Goal: Contribute content: Contribute content

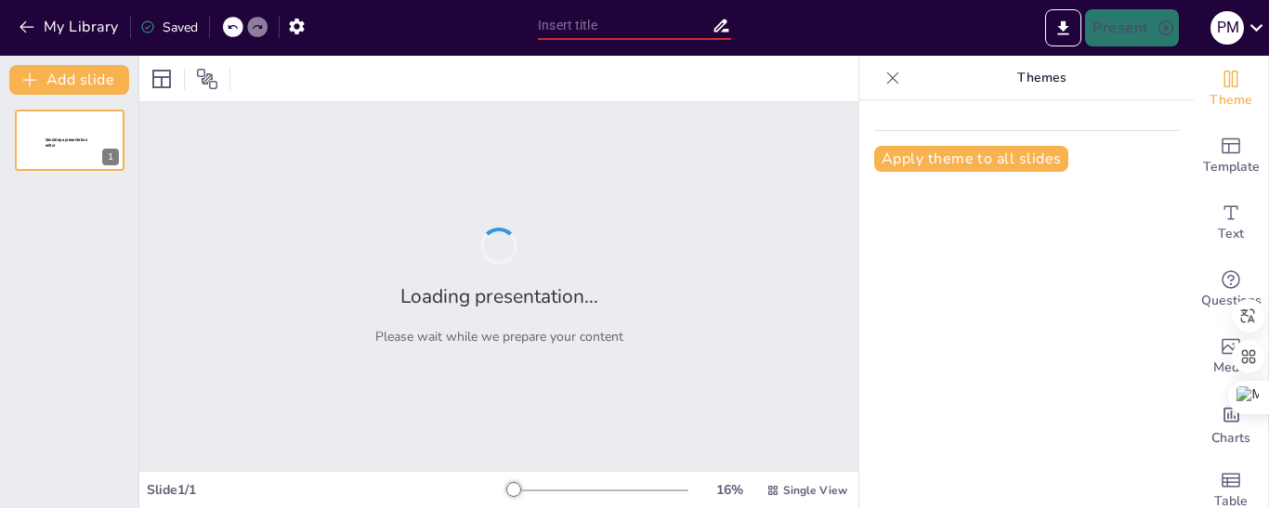
type input "Funciones Biológicas: El Motor de la Vida"
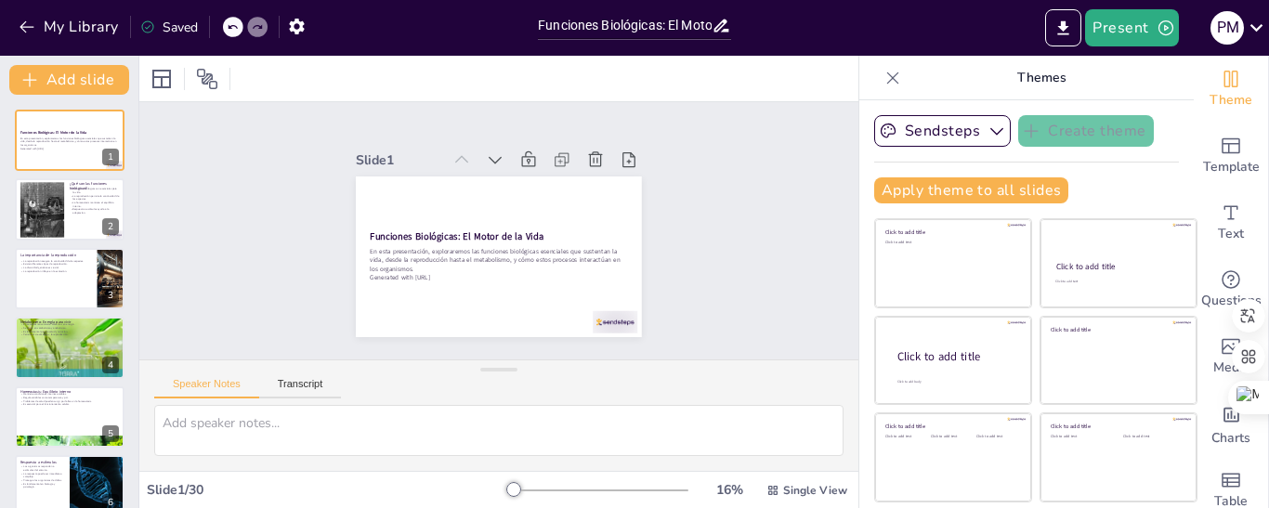
checkbox input "true"
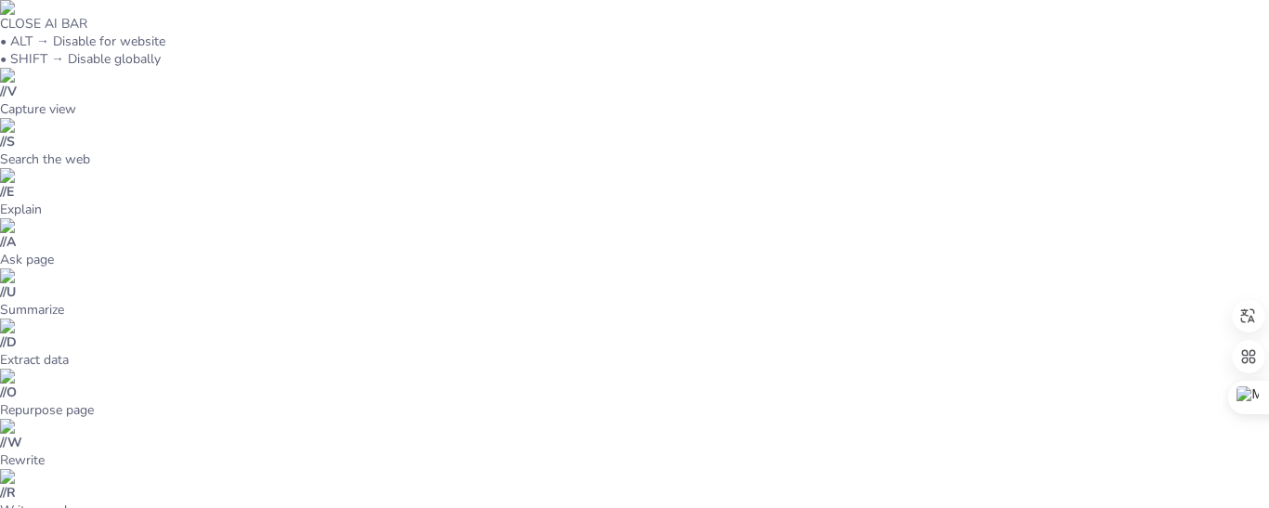
checkbox input "true"
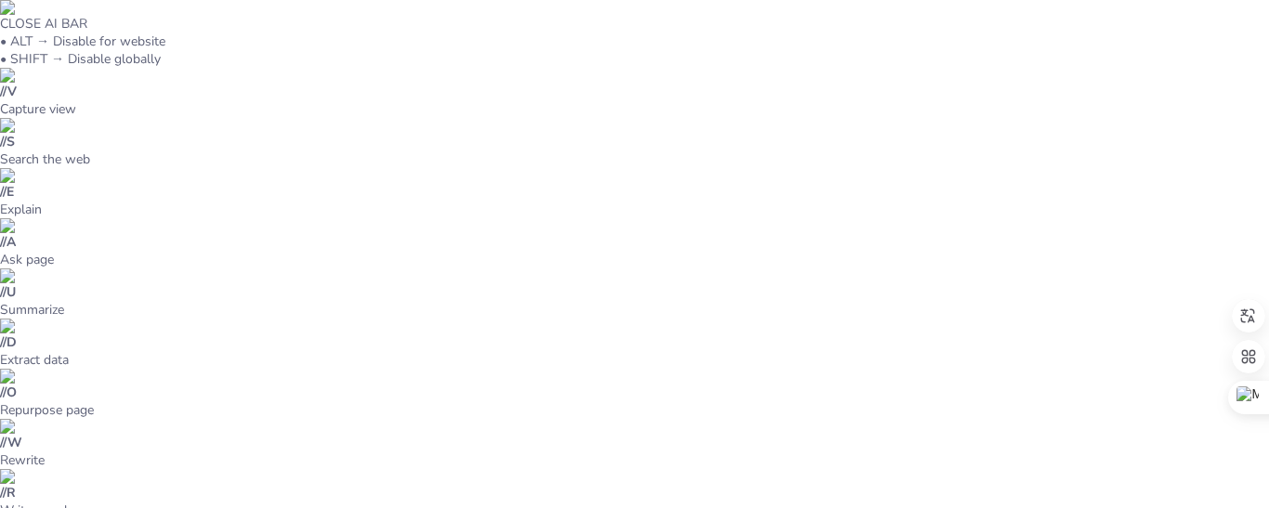
checkbox input "true"
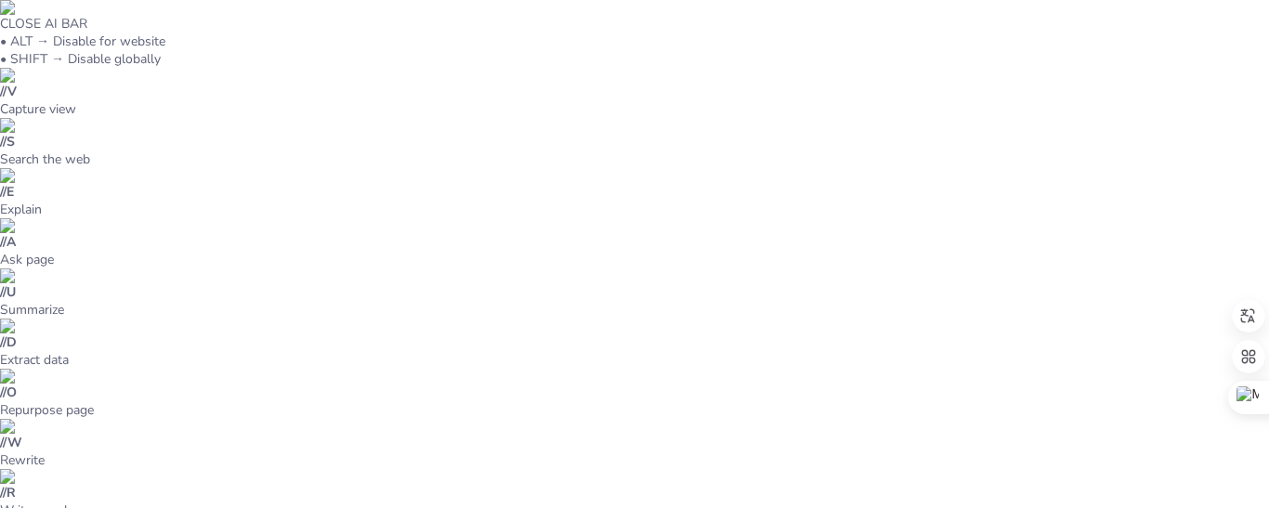
checkbox input "true"
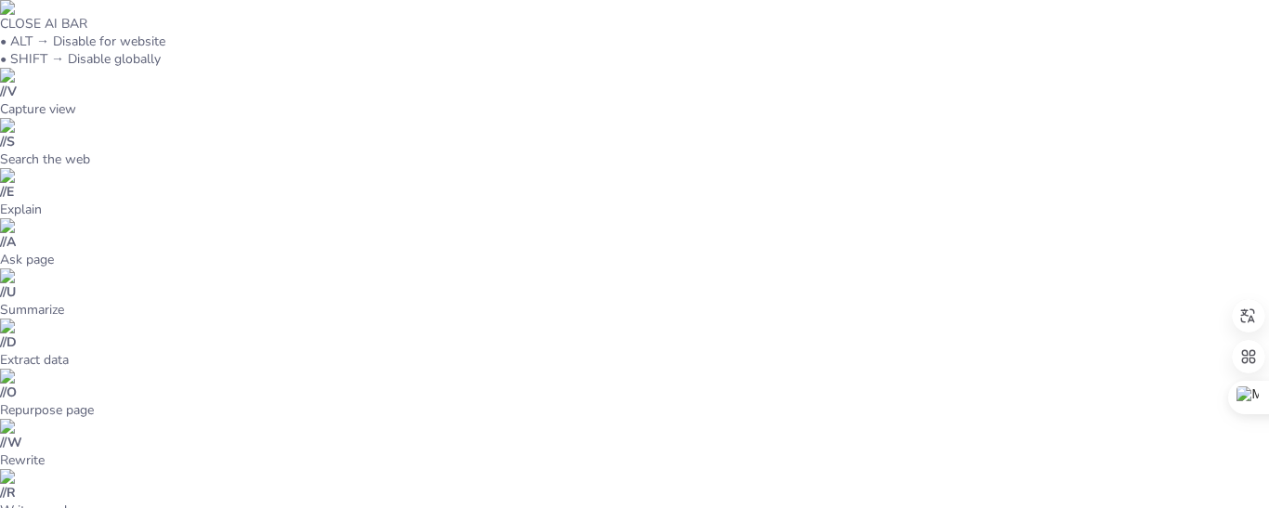
checkbox input "true"
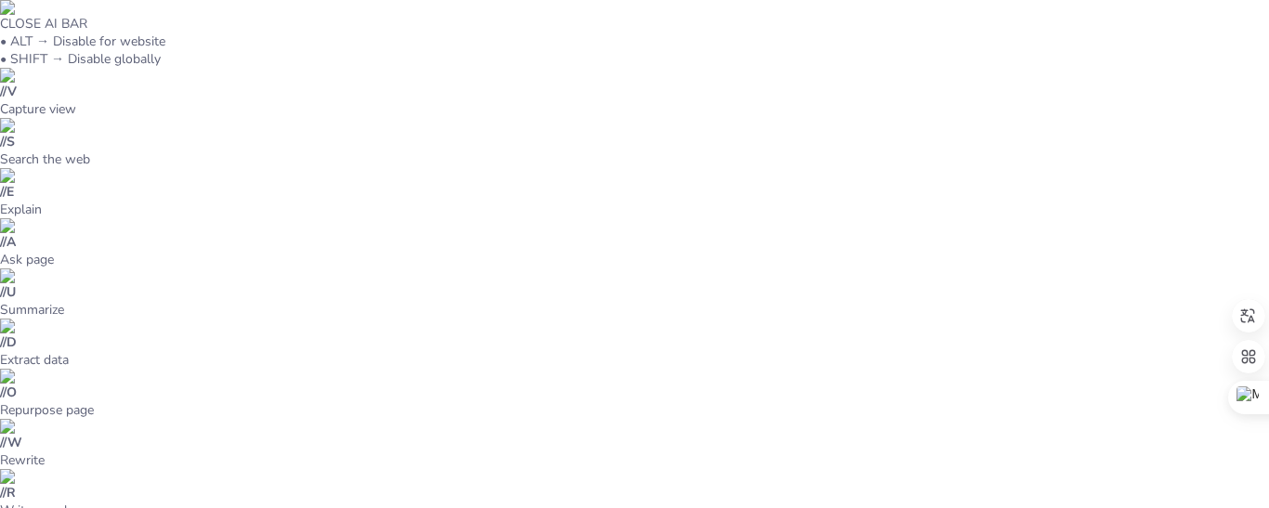
checkbox input "true"
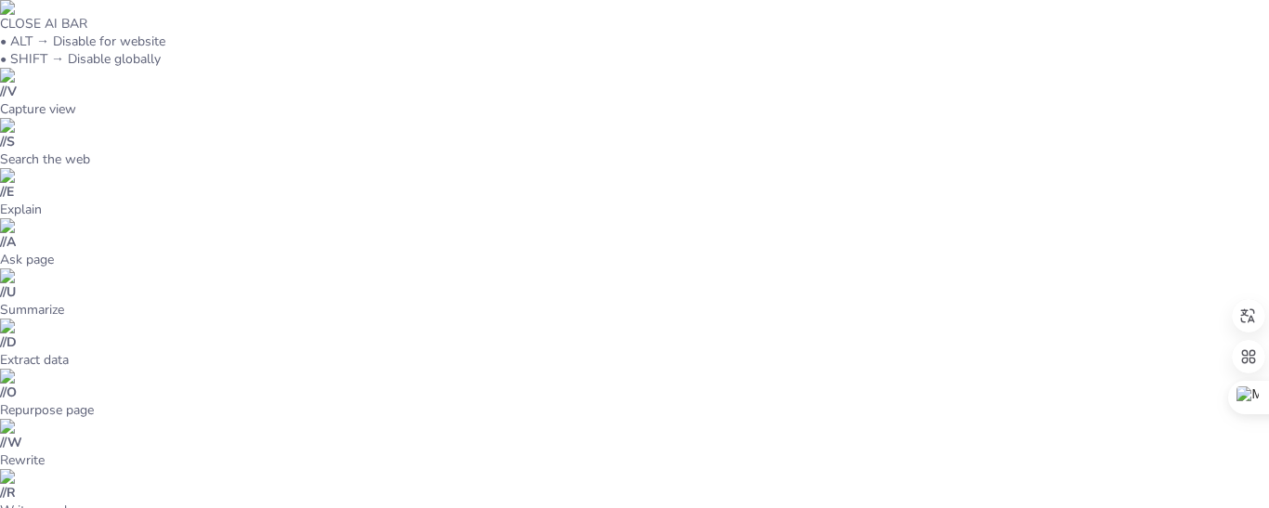
checkbox input "true"
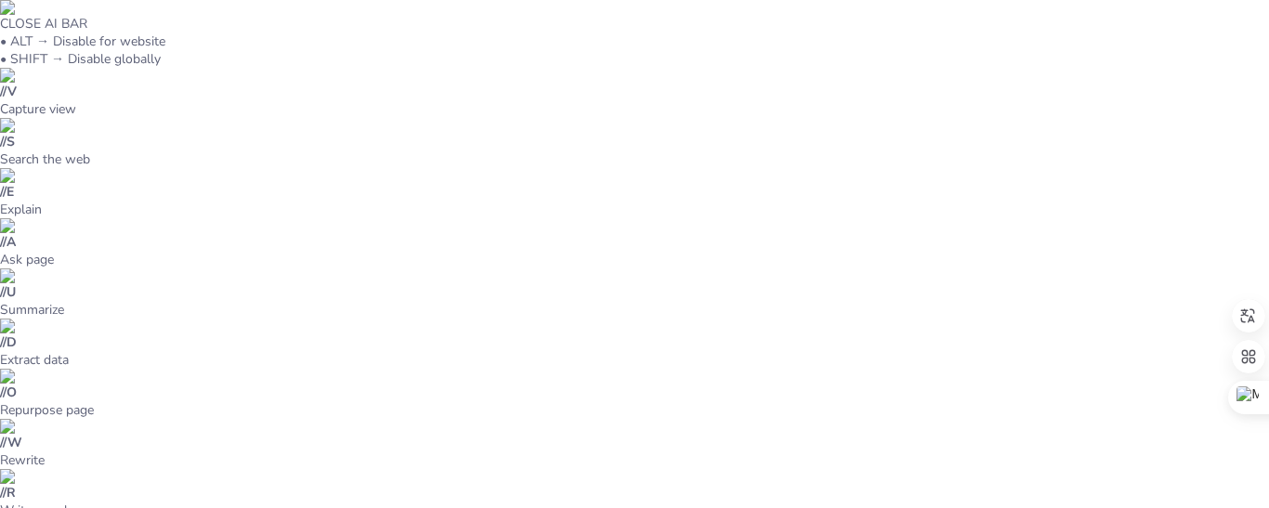
checkbox input "true"
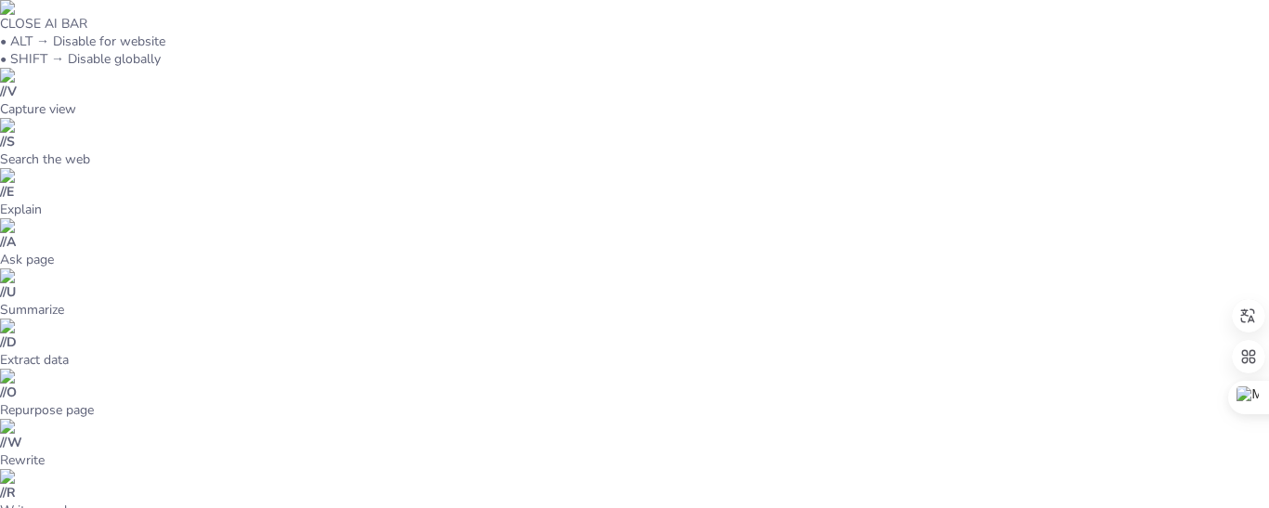
checkbox input "true"
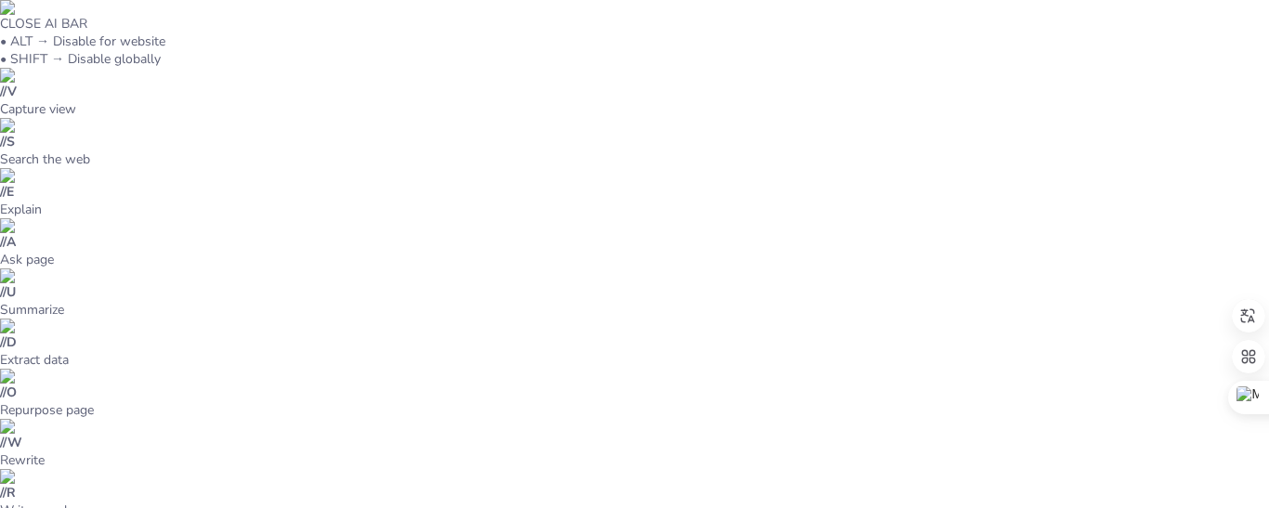
checkbox input "true"
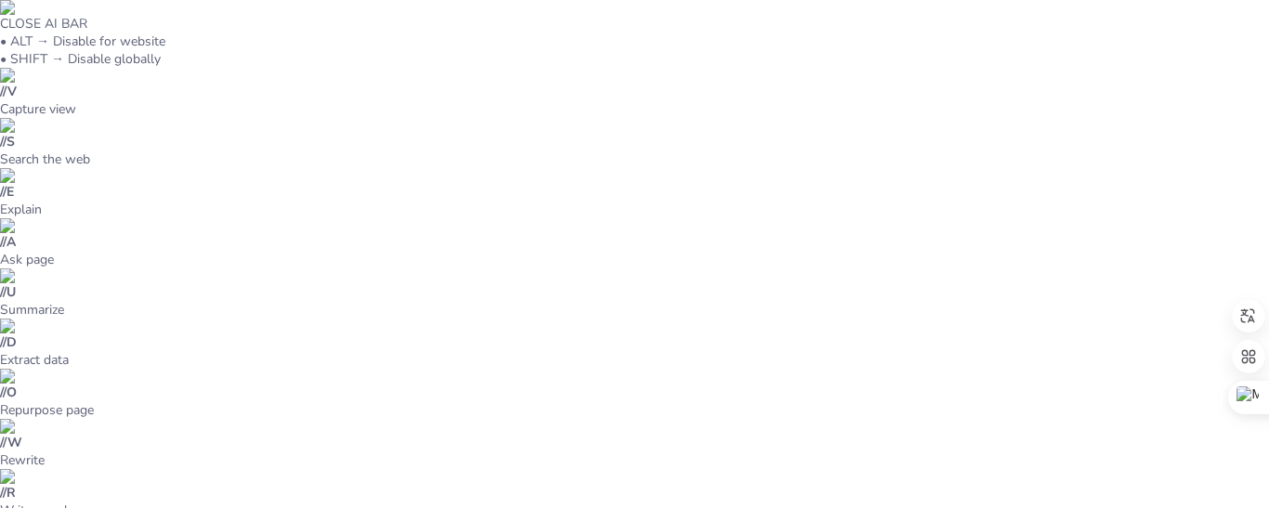
checkbox input "true"
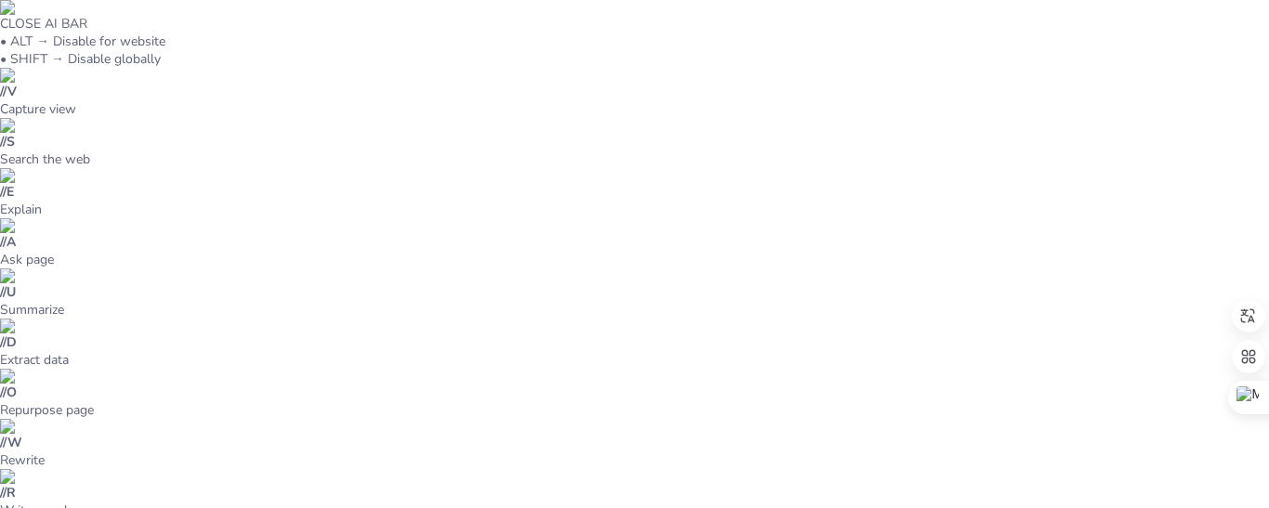
checkbox input "true"
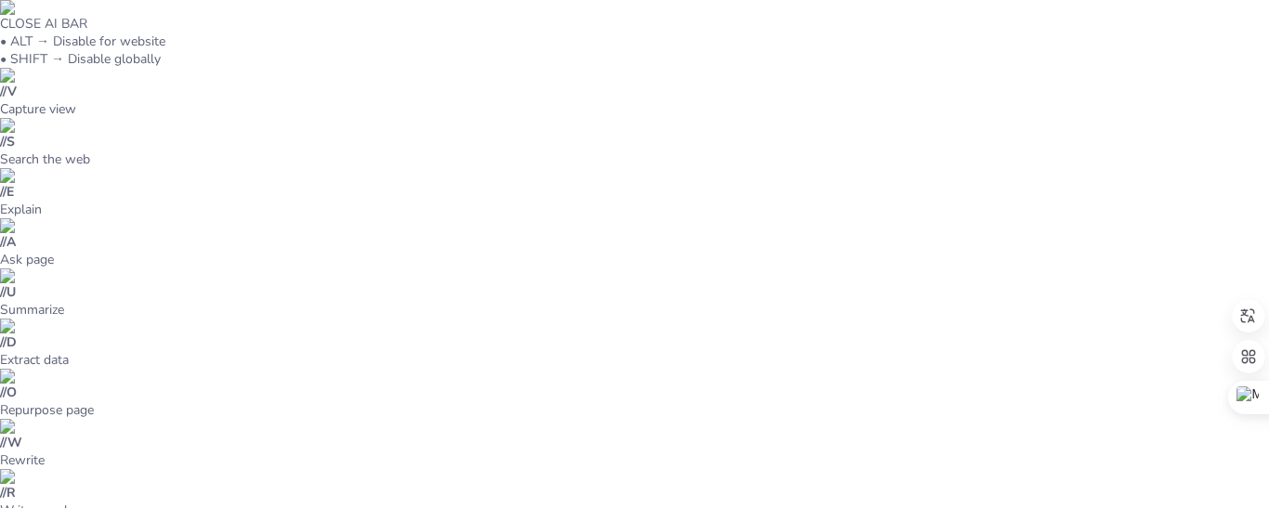
checkbox input "true"
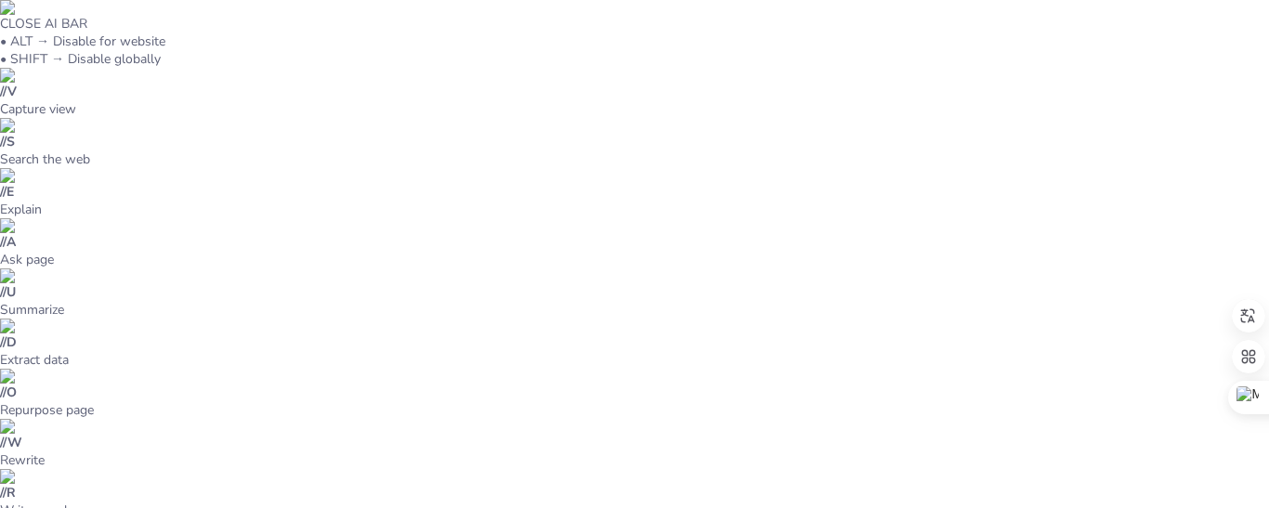
checkbox input "true"
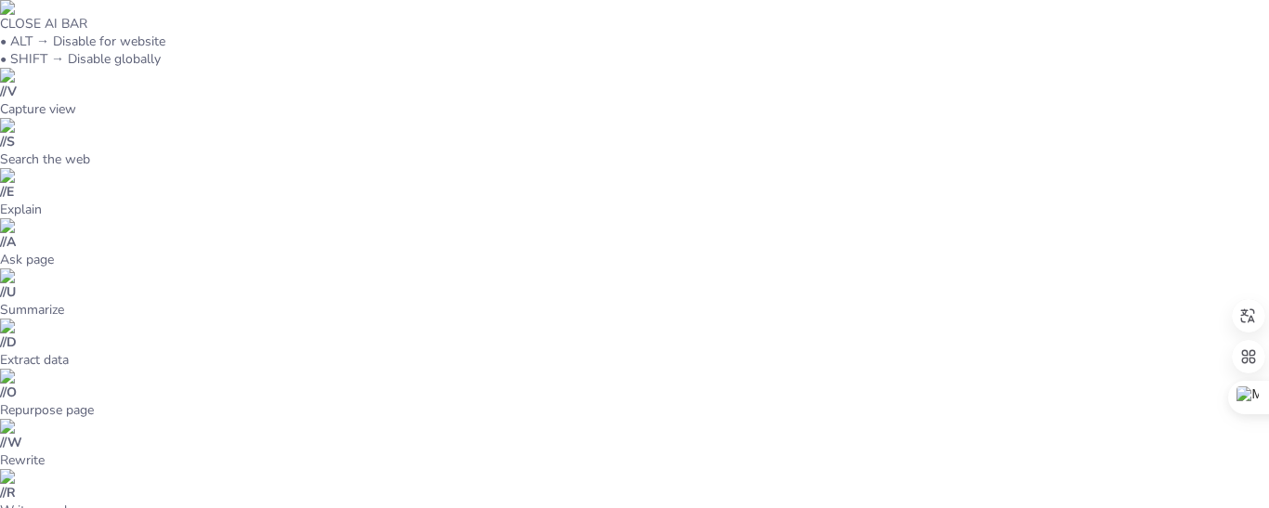
checkbox input "true"
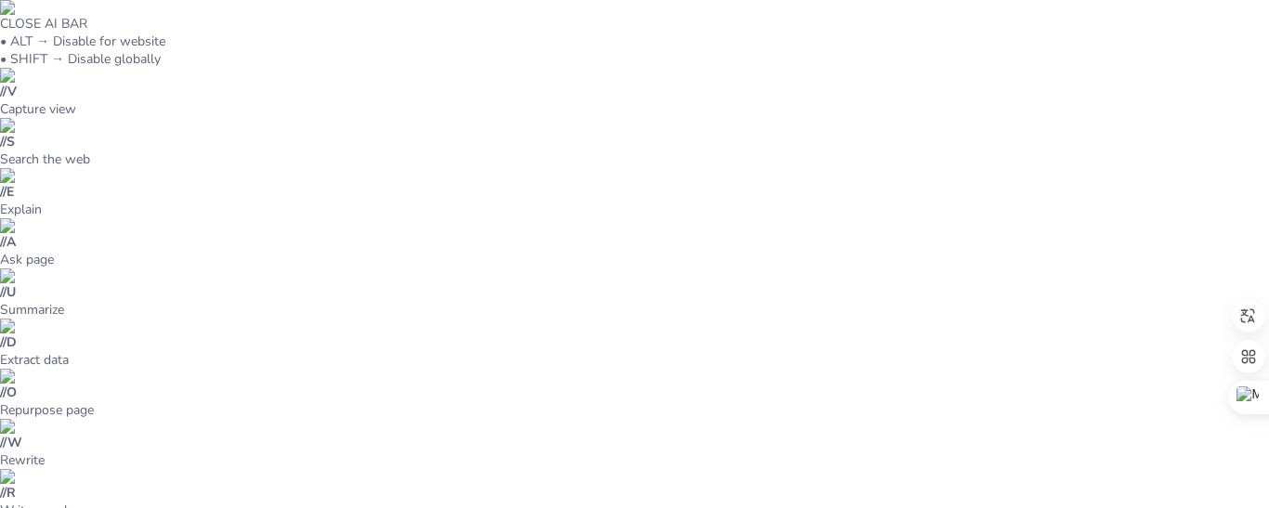
checkbox input "true"
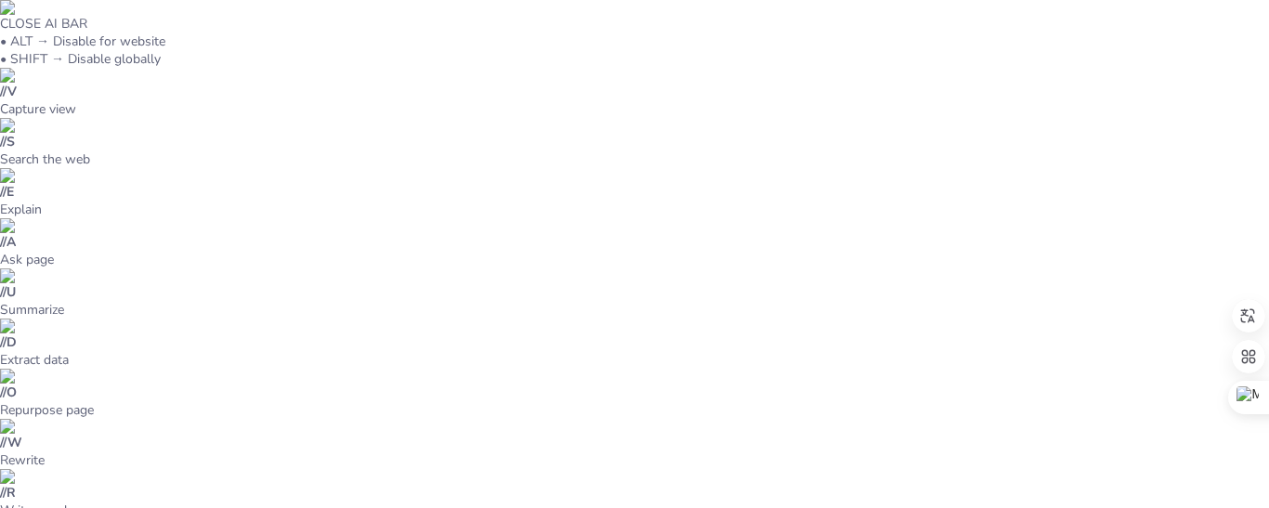
checkbox input "true"
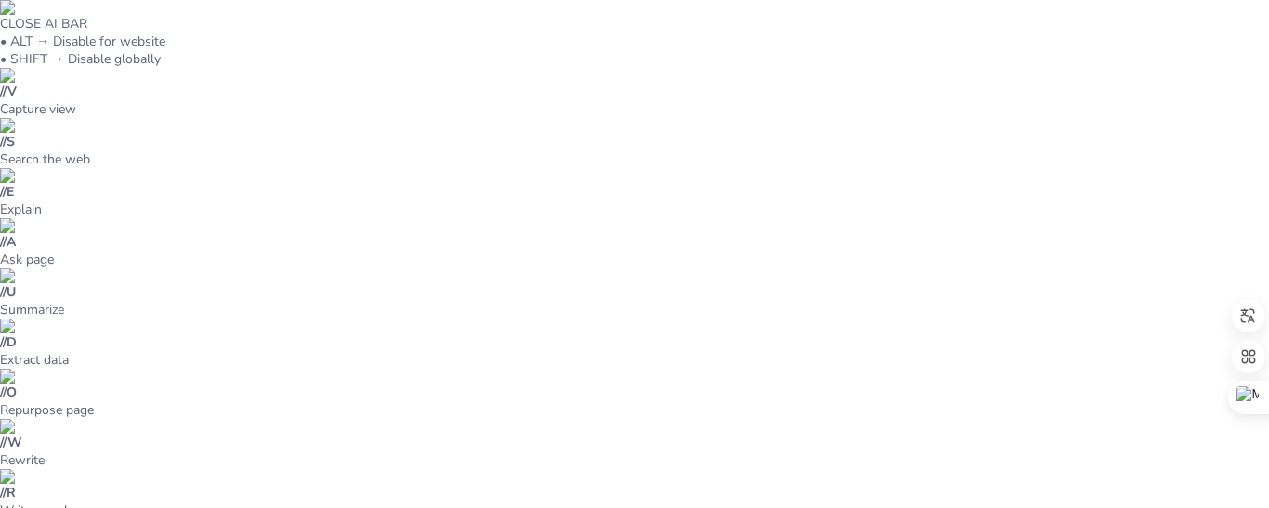
checkbox input "true"
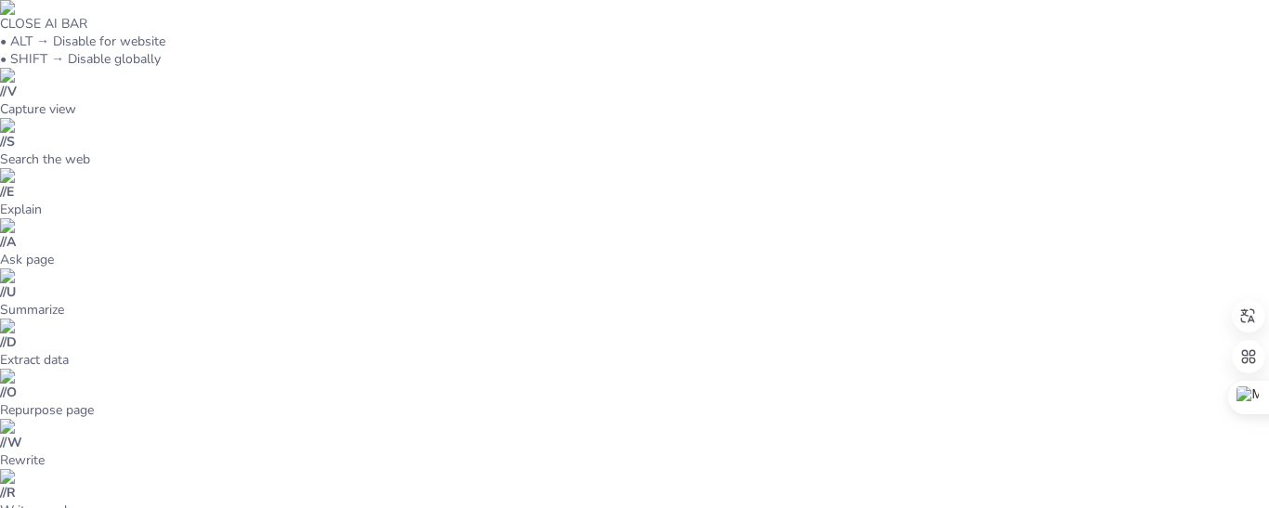
checkbox input "true"
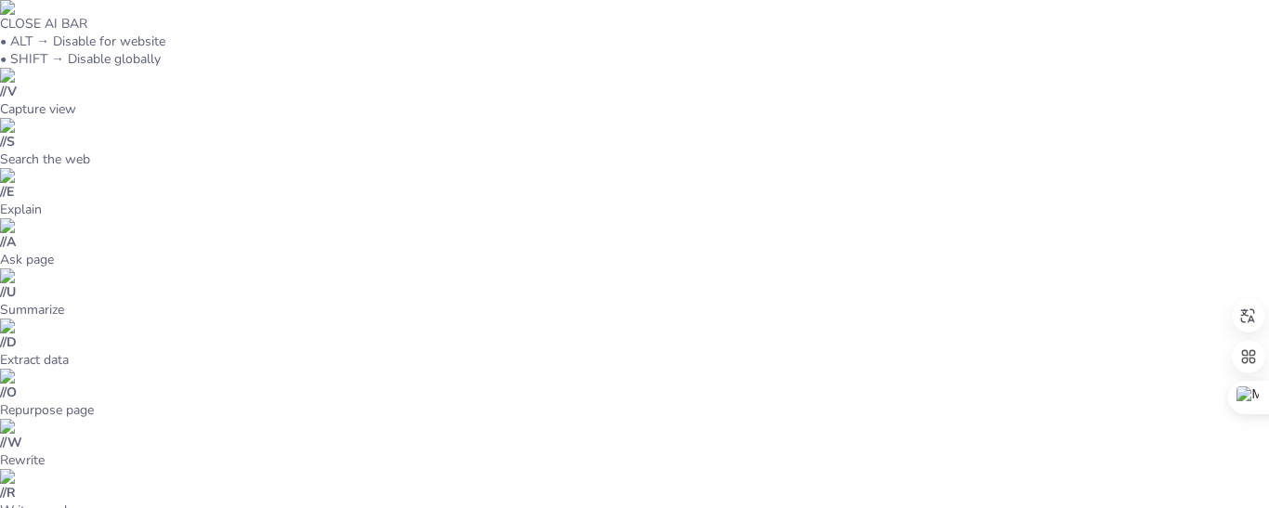
checkbox input "true"
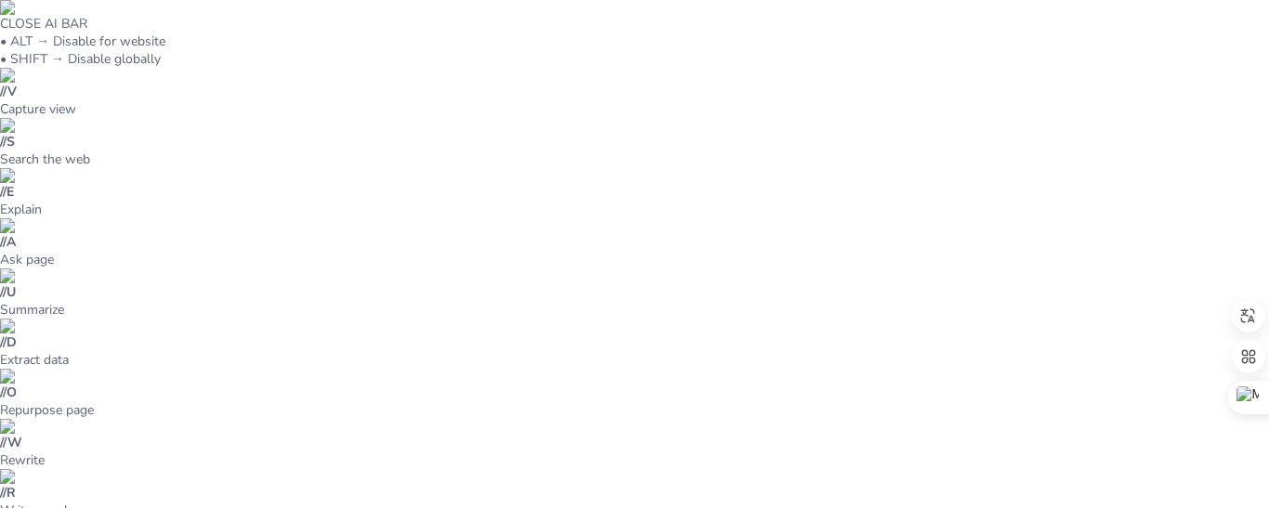
checkbox input "true"
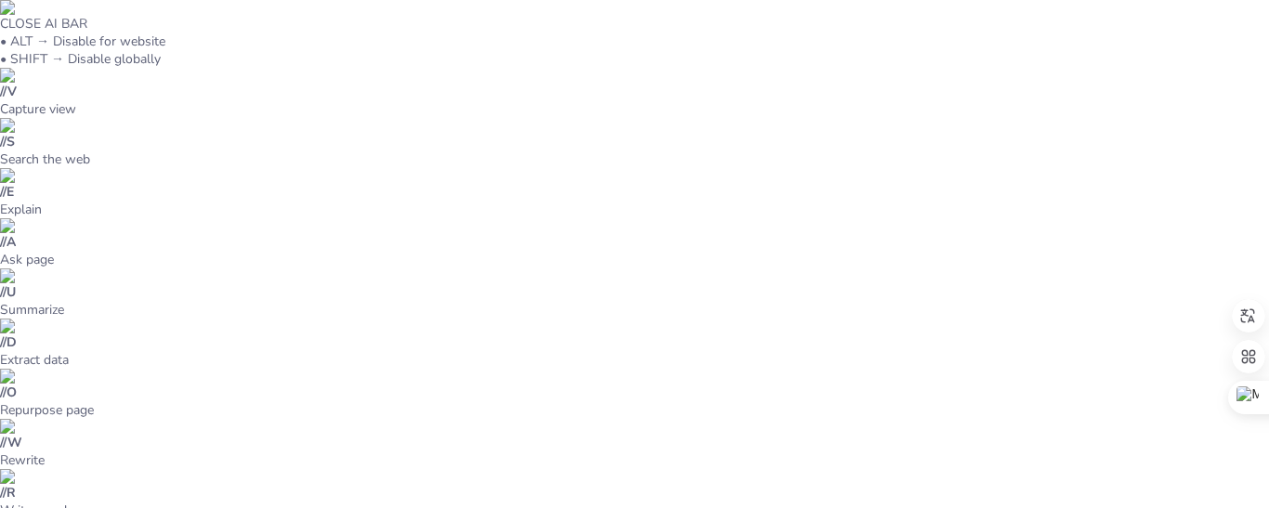
checkbox input "true"
type textarea "Las funciones biológicas son la base de la existencia de cualquier organismo. S…"
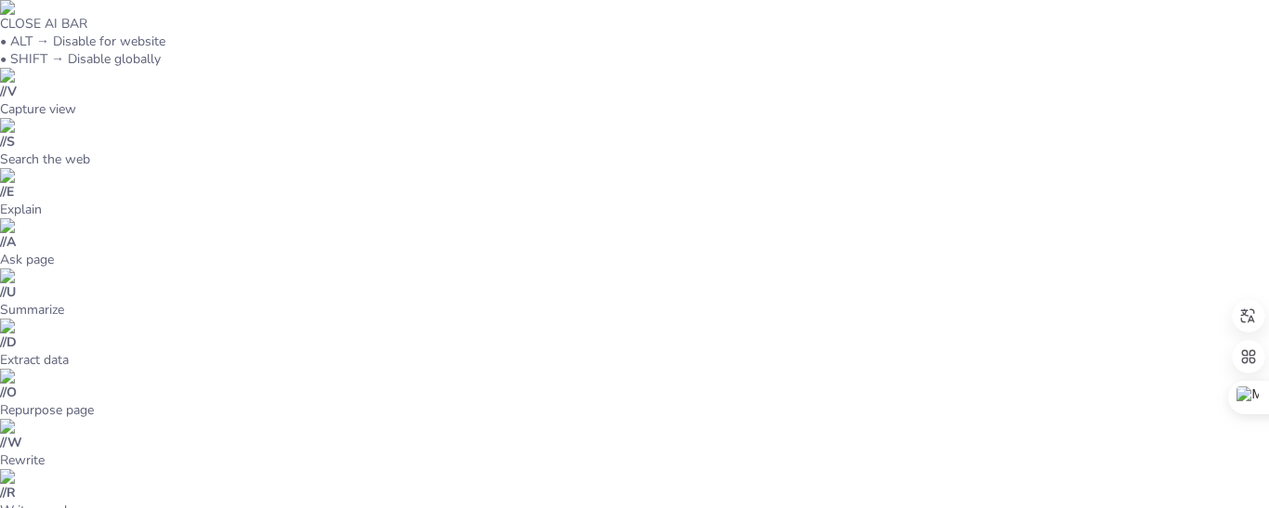
checkbox input "true"
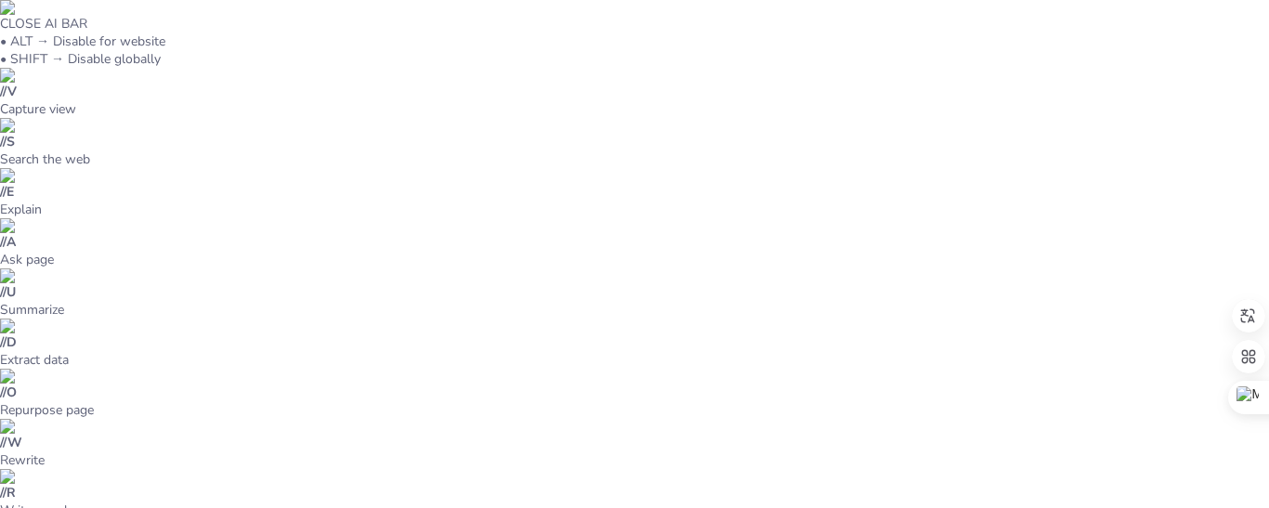
checkbox input "true"
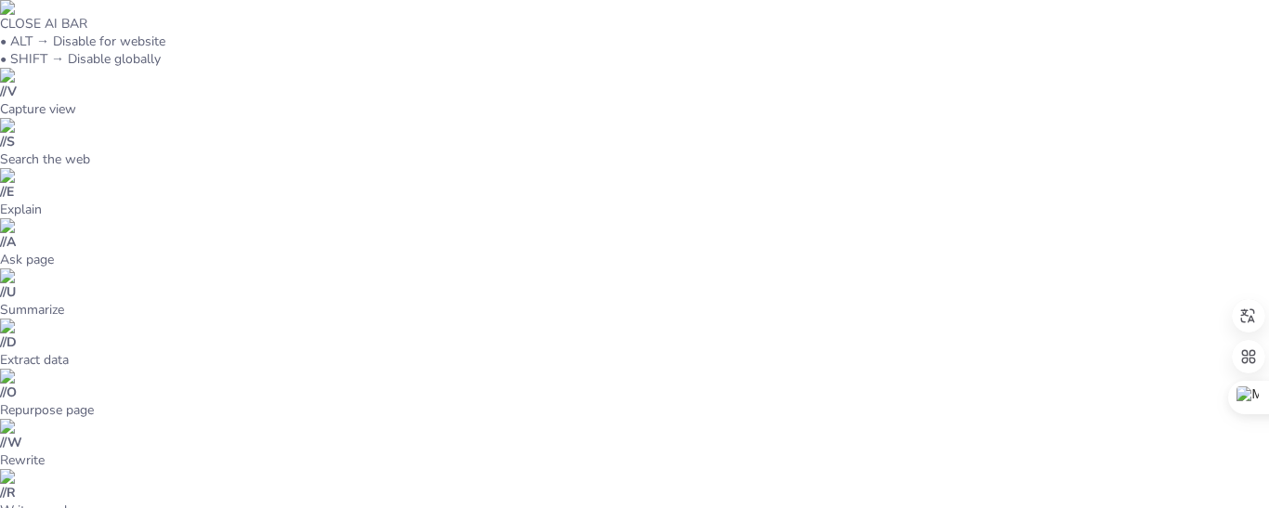
checkbox input "true"
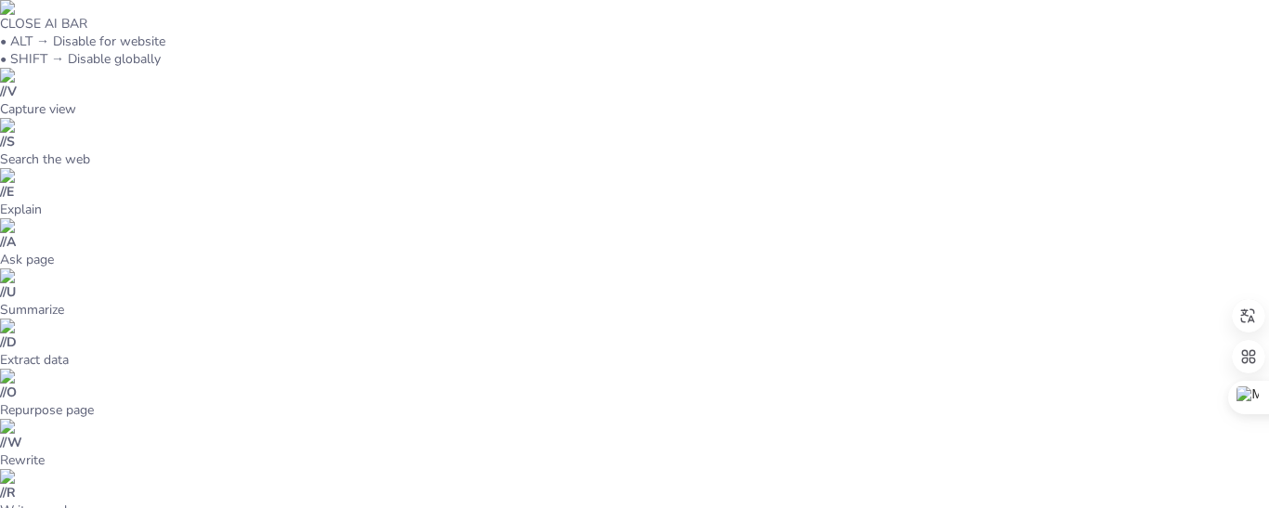
checkbox input "true"
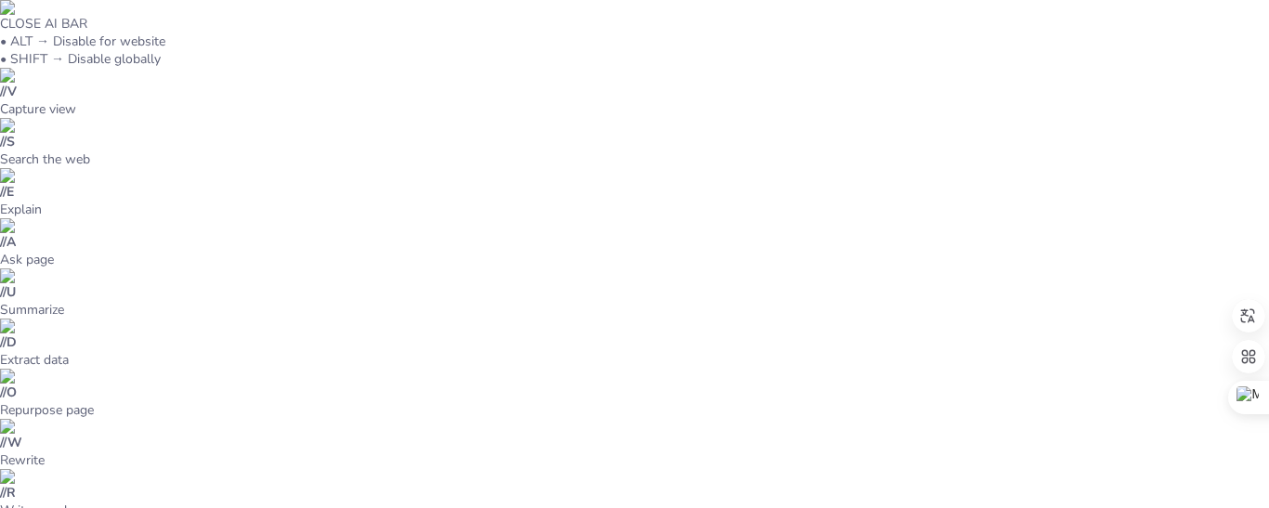
checkbox input "true"
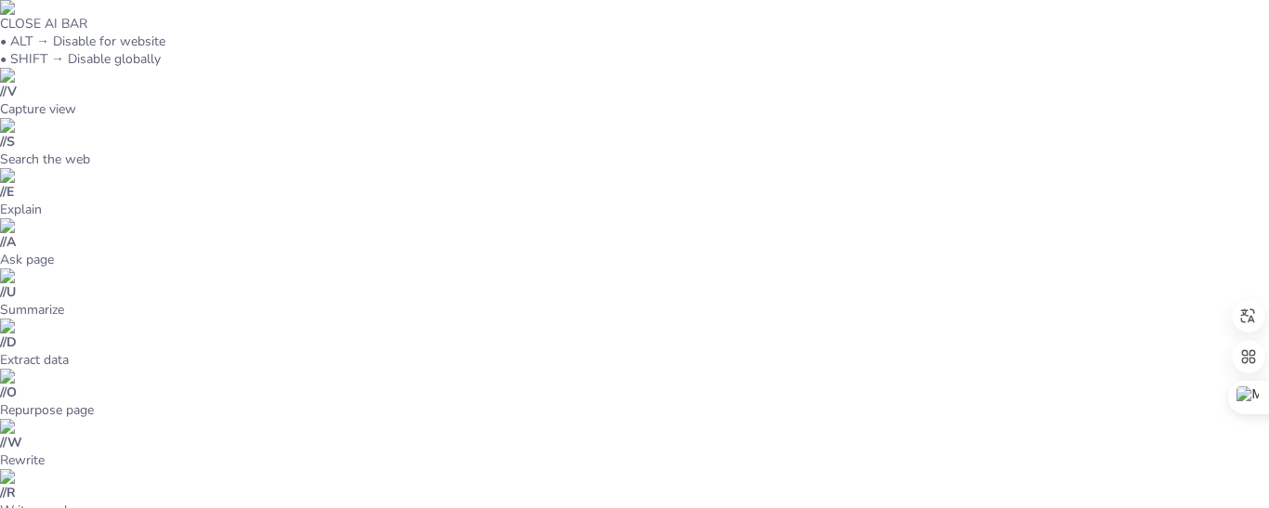
type textarea "La continuidad de las especies es vital para el equilibrio de los ecosistemas, …"
checkbox input "true"
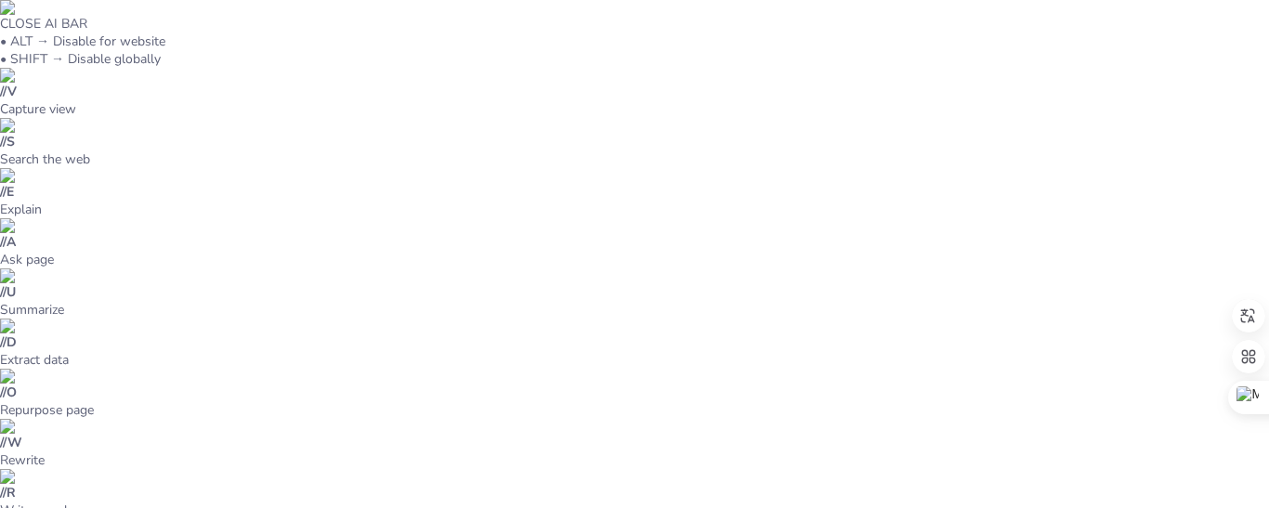
checkbox input "true"
type textarea "La energía es esencial para todas las funciones biológicas y el metabolismo es …"
checkbox input "true"
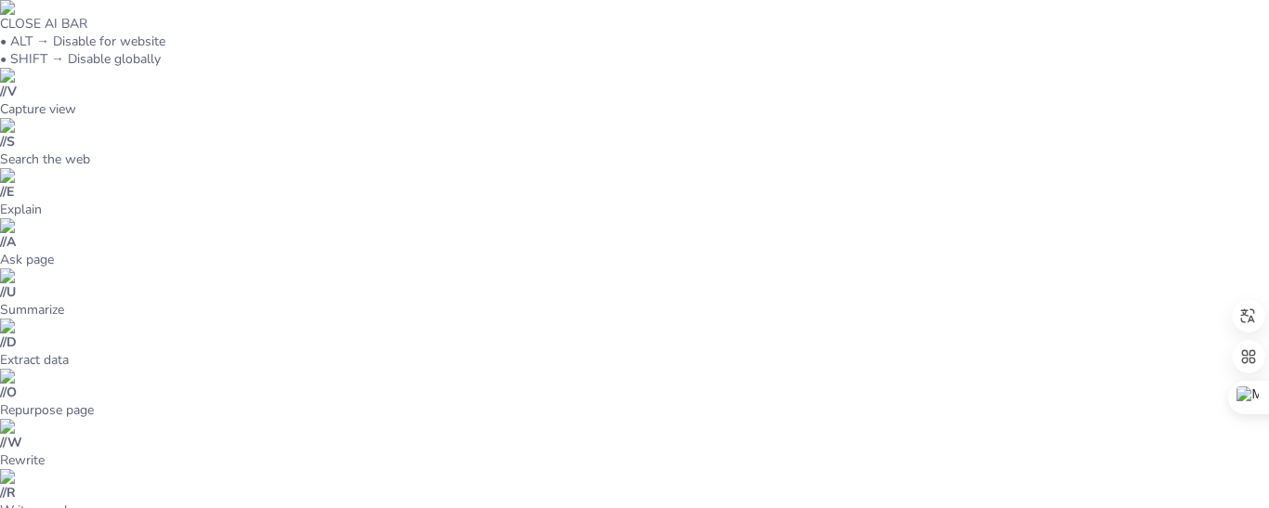
checkbox input "true"
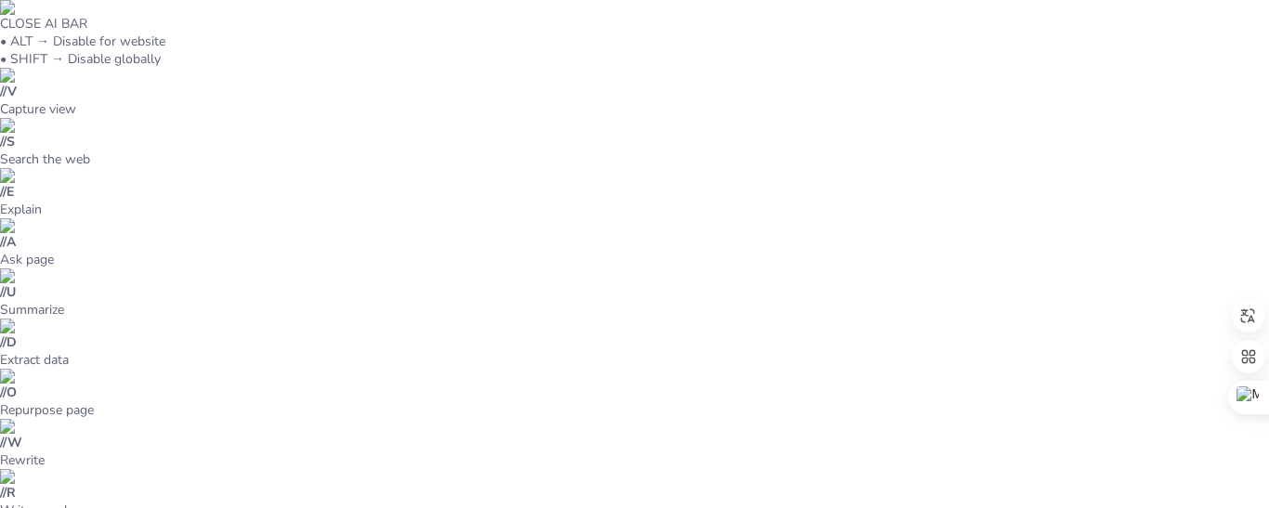
checkbox input "true"
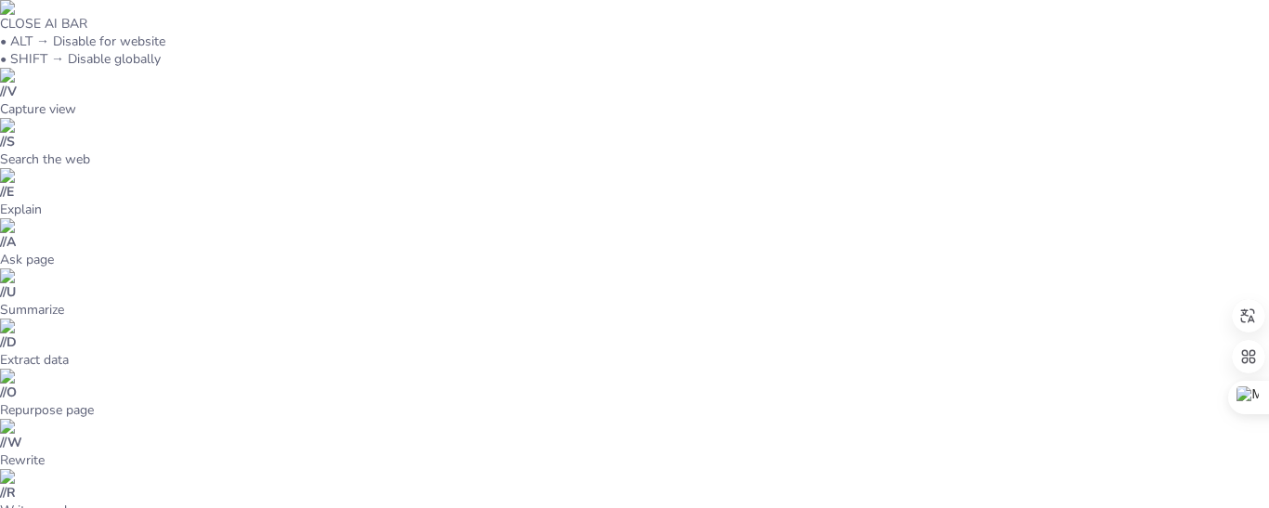
checkbox input "true"
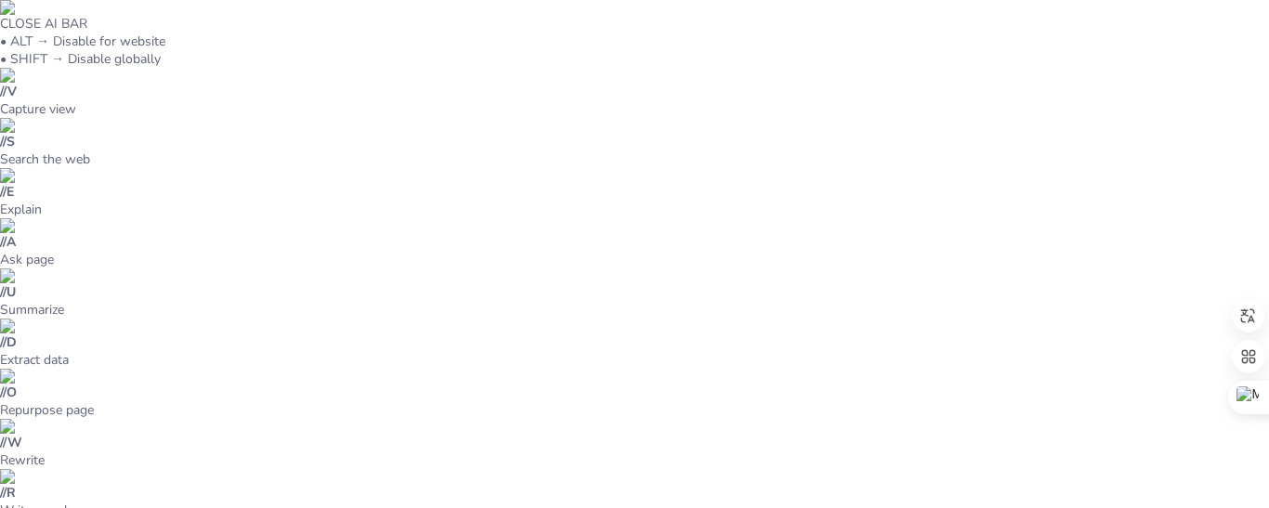
checkbox input "true"
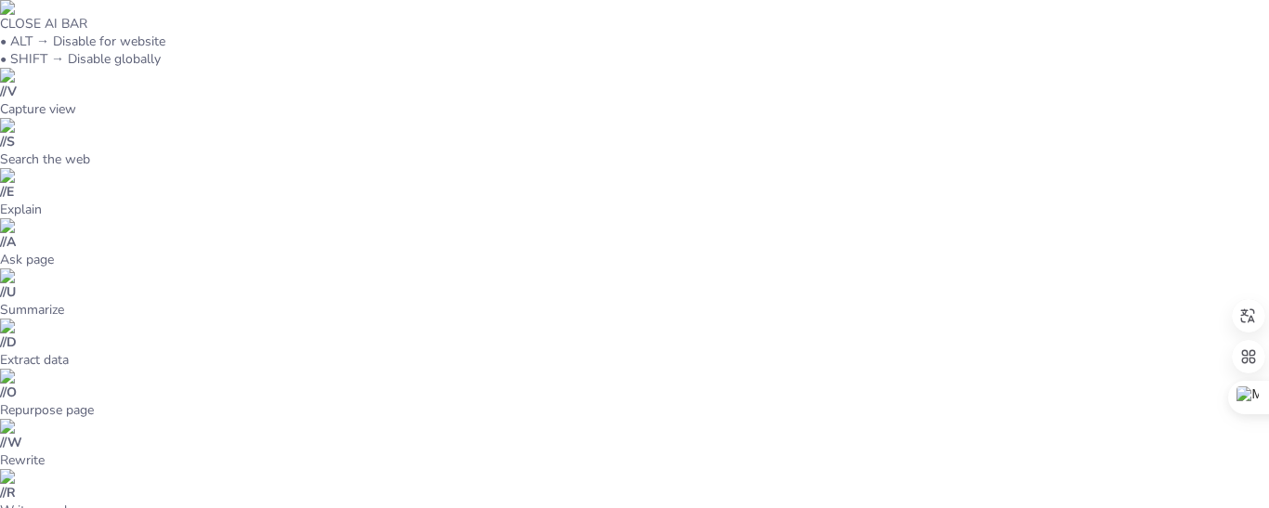
checkbox input "true"
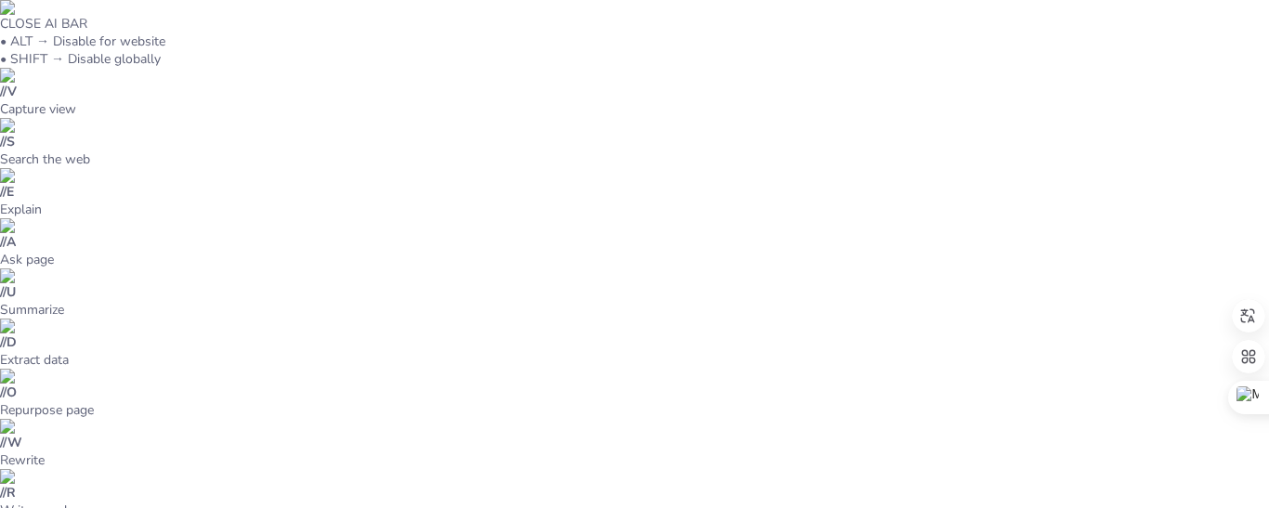
checkbox input "true"
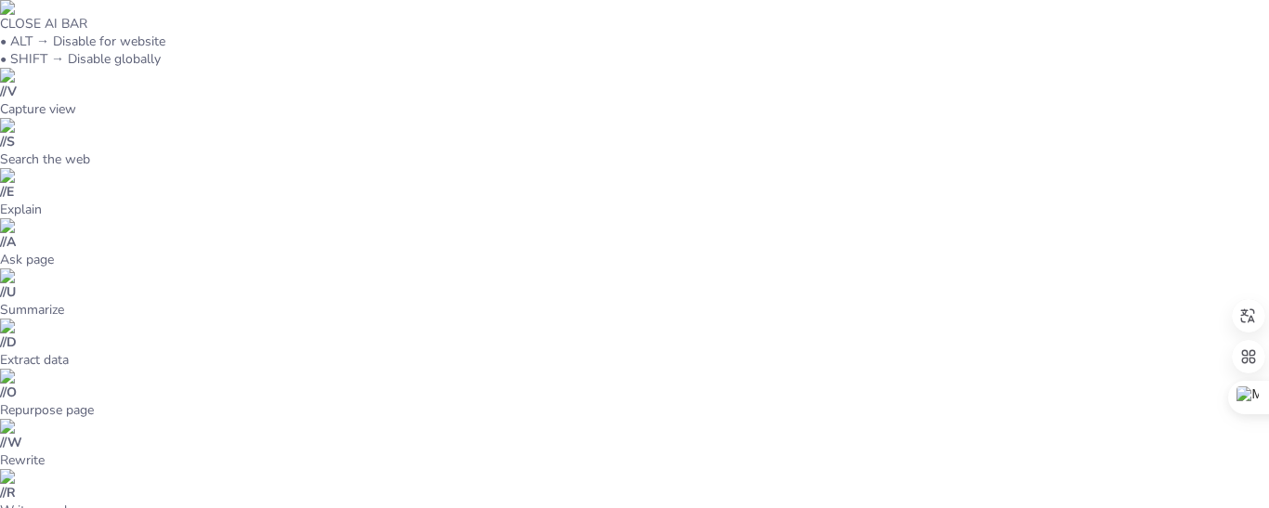
type textarea "La capacidad de respuesta a estímulos es esencial para la supervivencia y adapt…"
checkbox input "true"
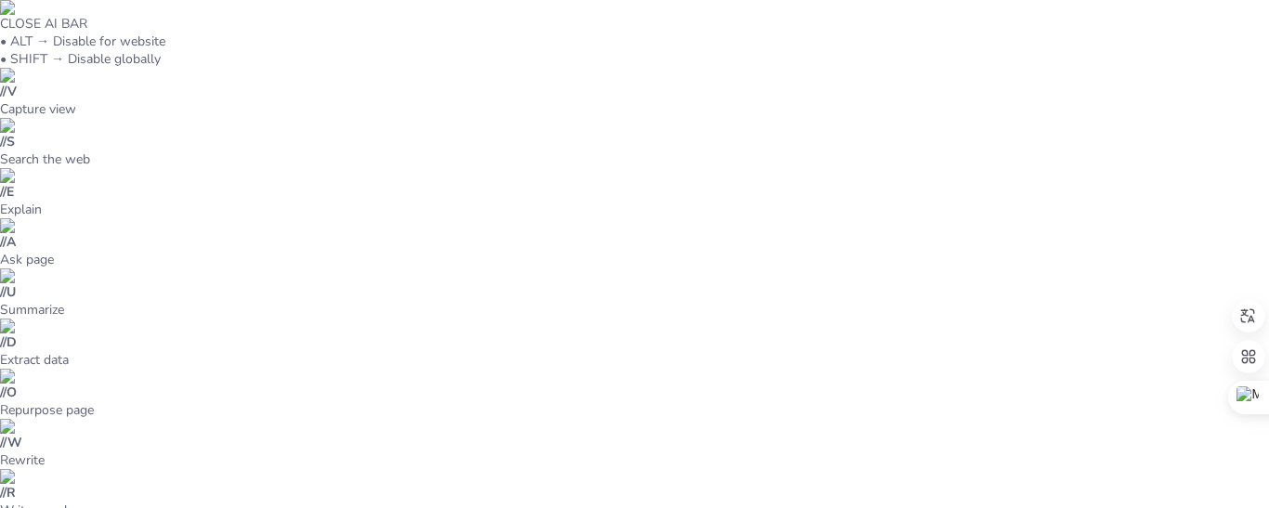
checkbox input "true"
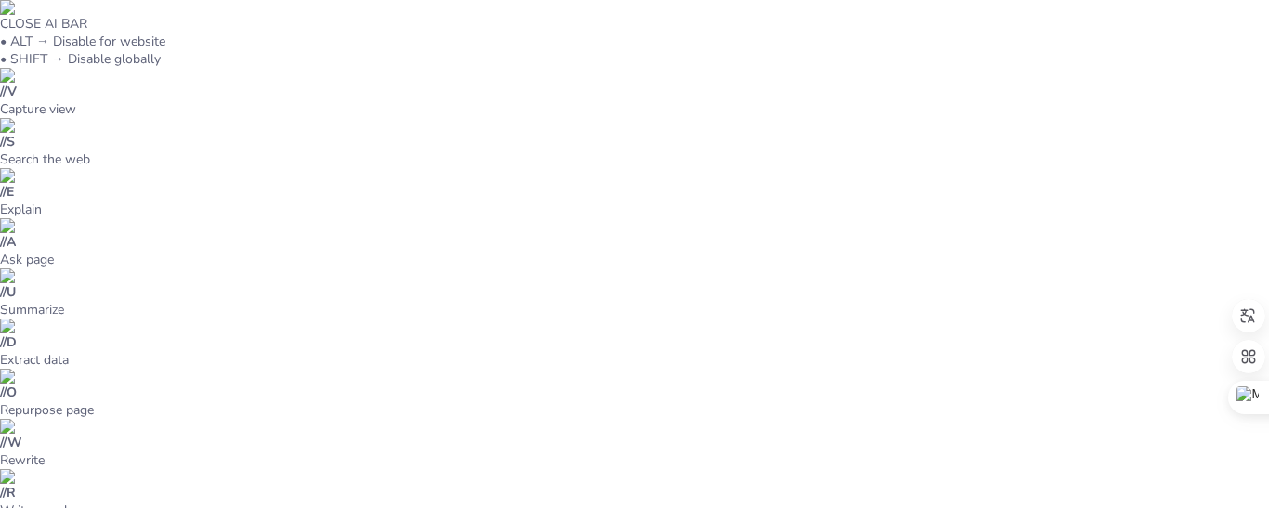
checkbox input "true"
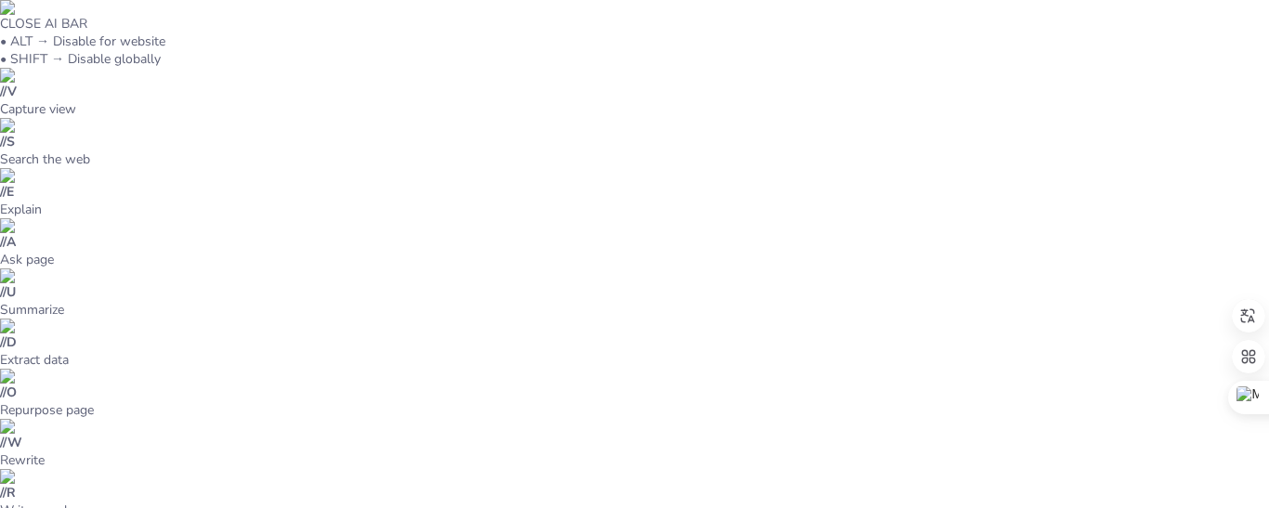
checkbox input "true"
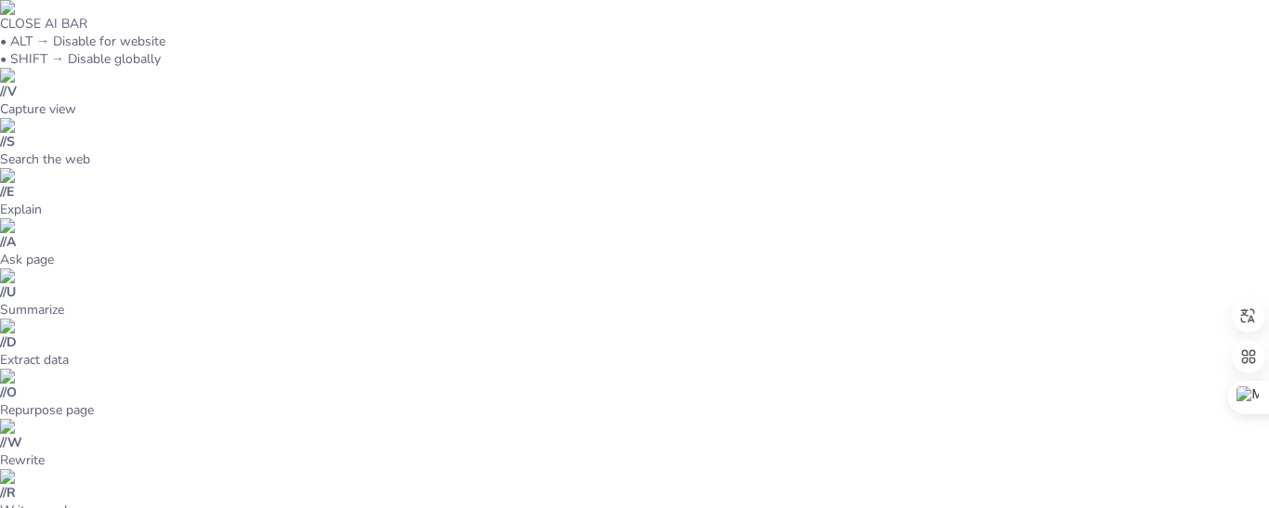
checkbox input "true"
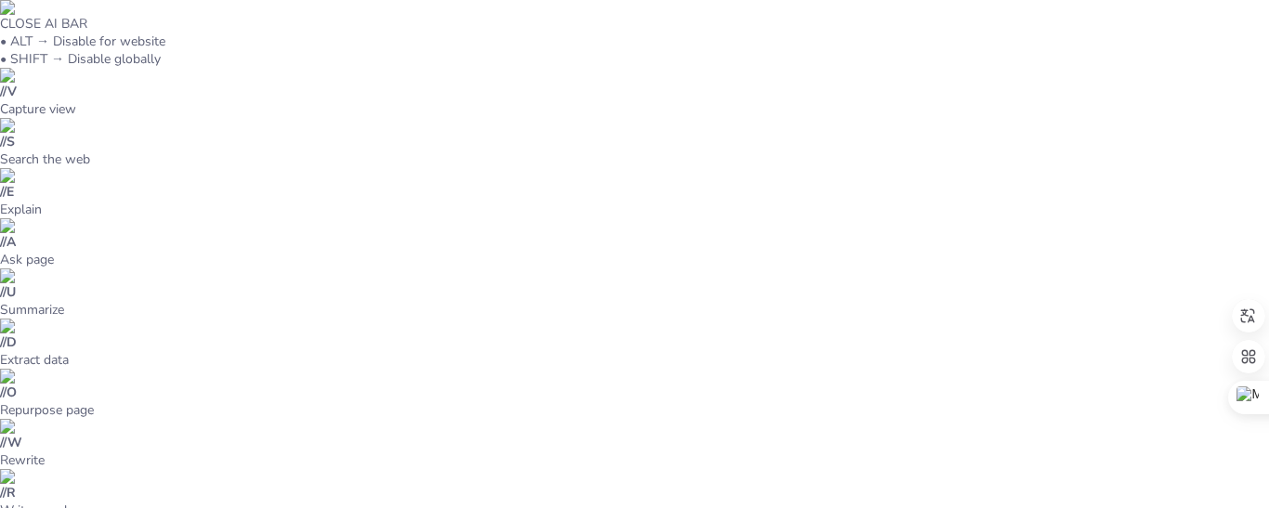
checkbox input "true"
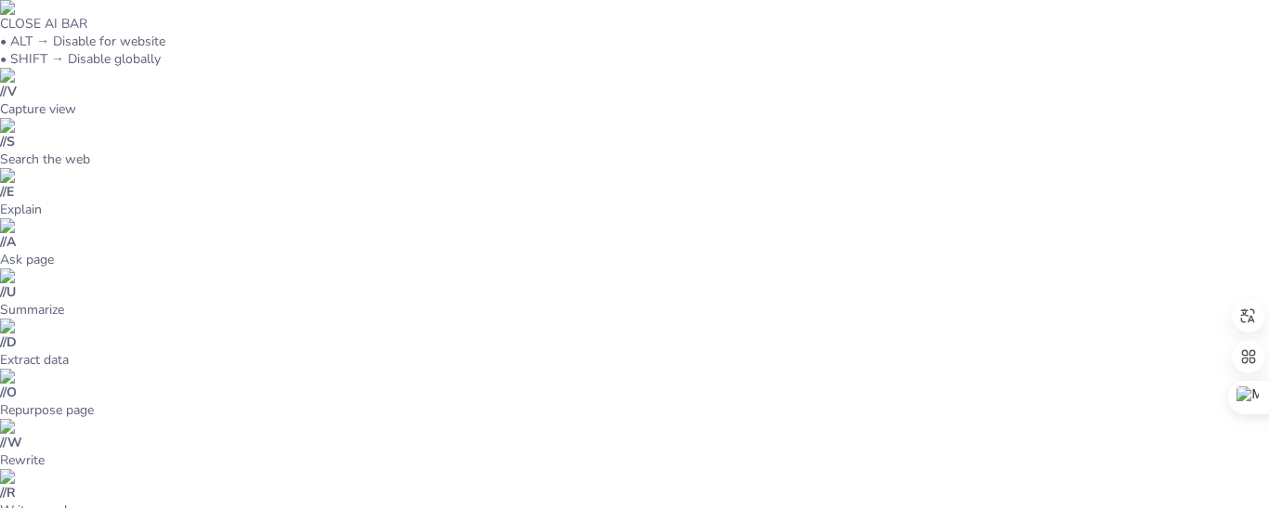
checkbox input "true"
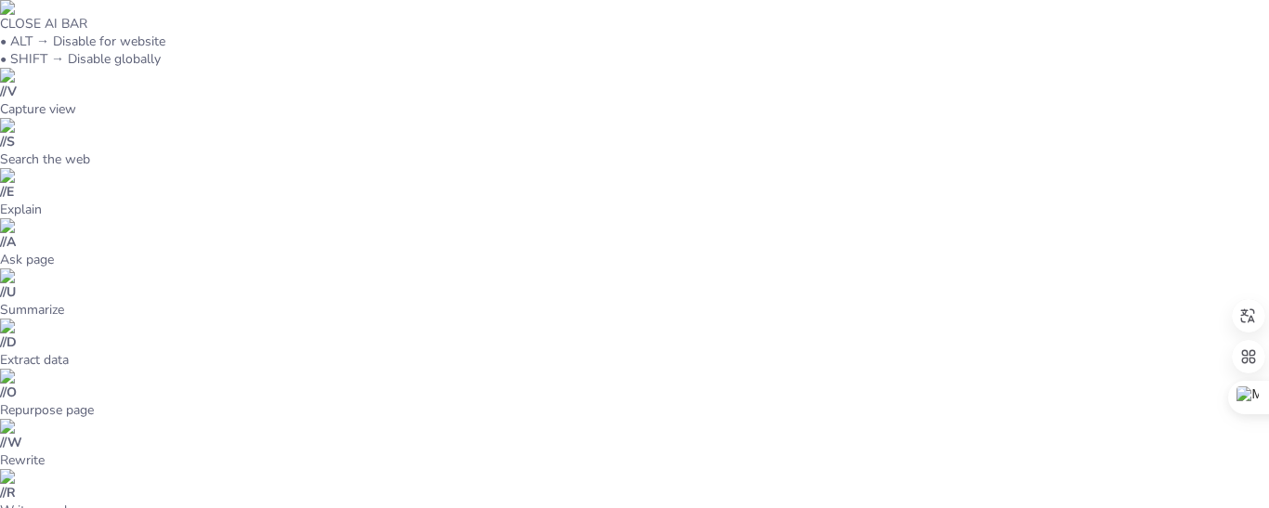
checkbox input "true"
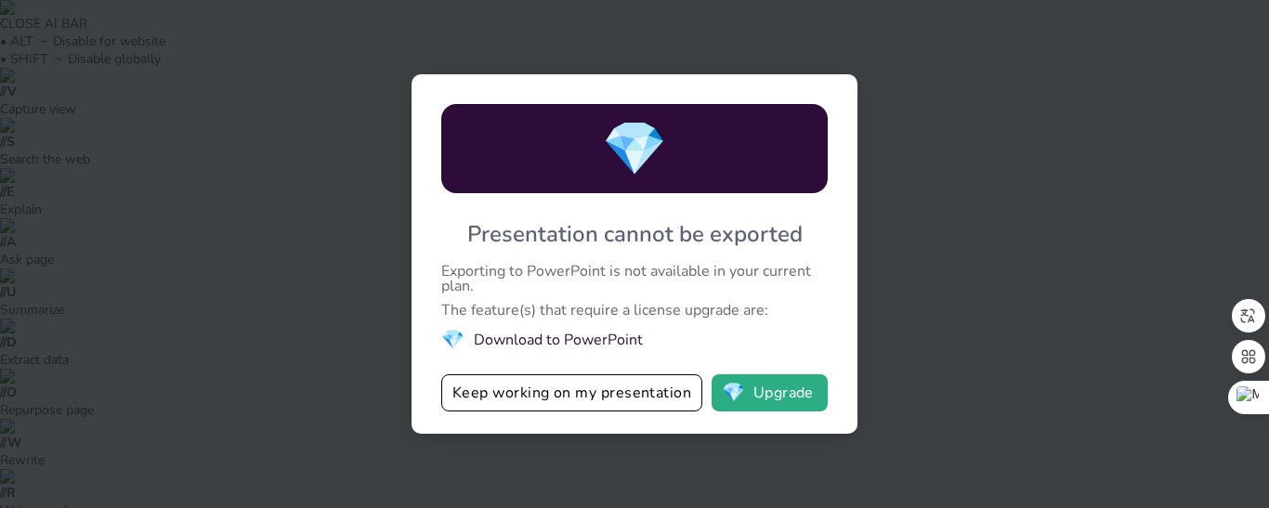
click at [886, 51] on div "💎 Presentation cannot be exported Exporting to PowerPoint is not available in y…" at bounding box center [634, 254] width 1269 height 508
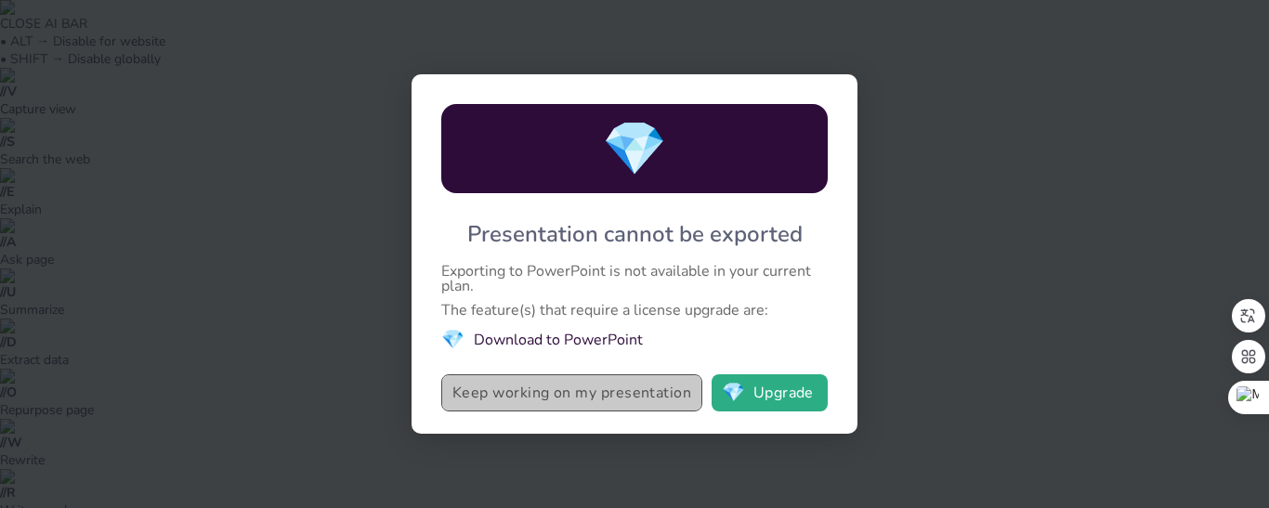
click at [578, 394] on button "Keep working on my presentation" at bounding box center [571, 392] width 261 height 37
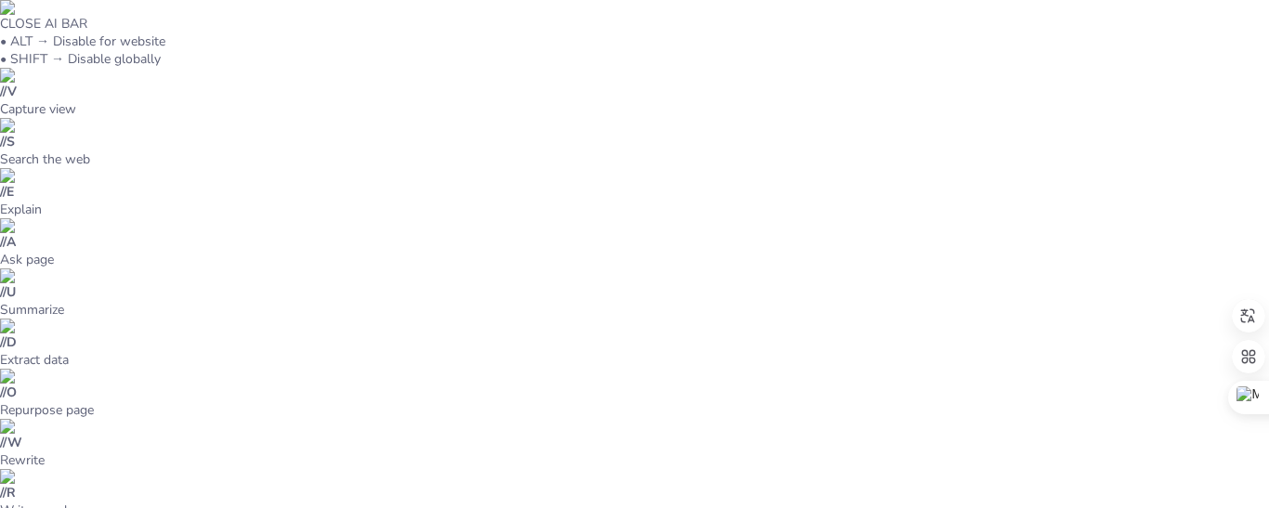
click at [1150, 63] on li "Preview presentation" at bounding box center [1160, 69] width 146 height 30
type input "Funciones Biológicas: El Motor de la Vida"
checkbox input "true"
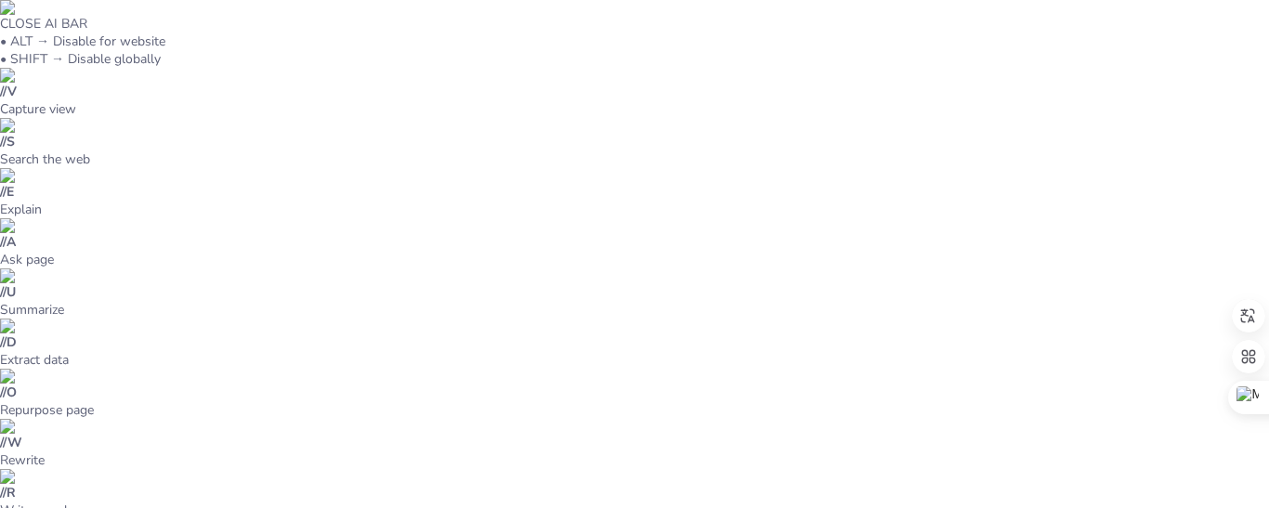
checkbox input "true"
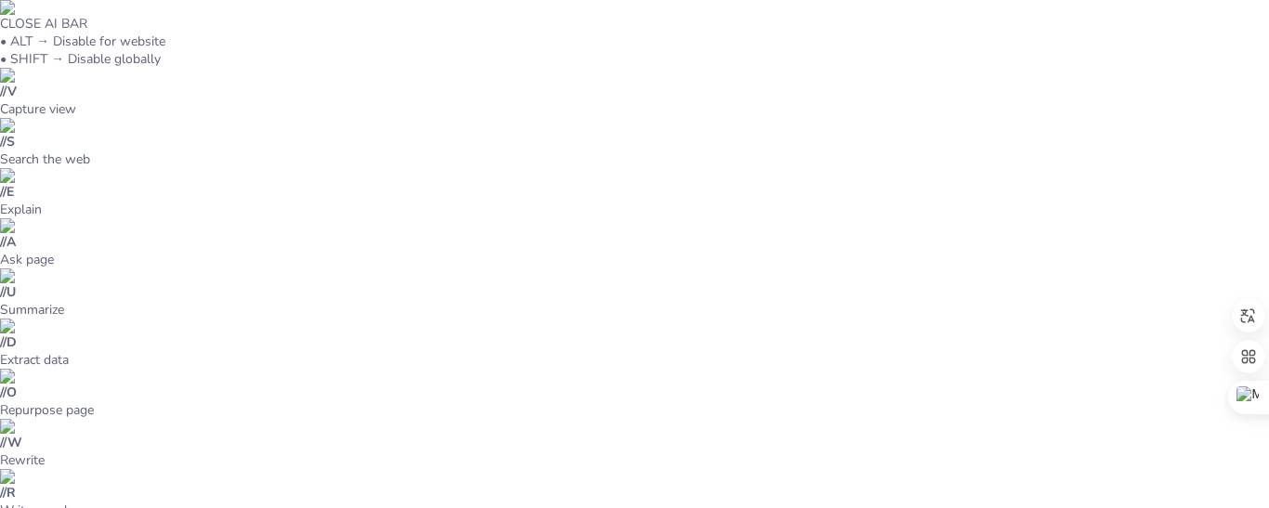
checkbox input "true"
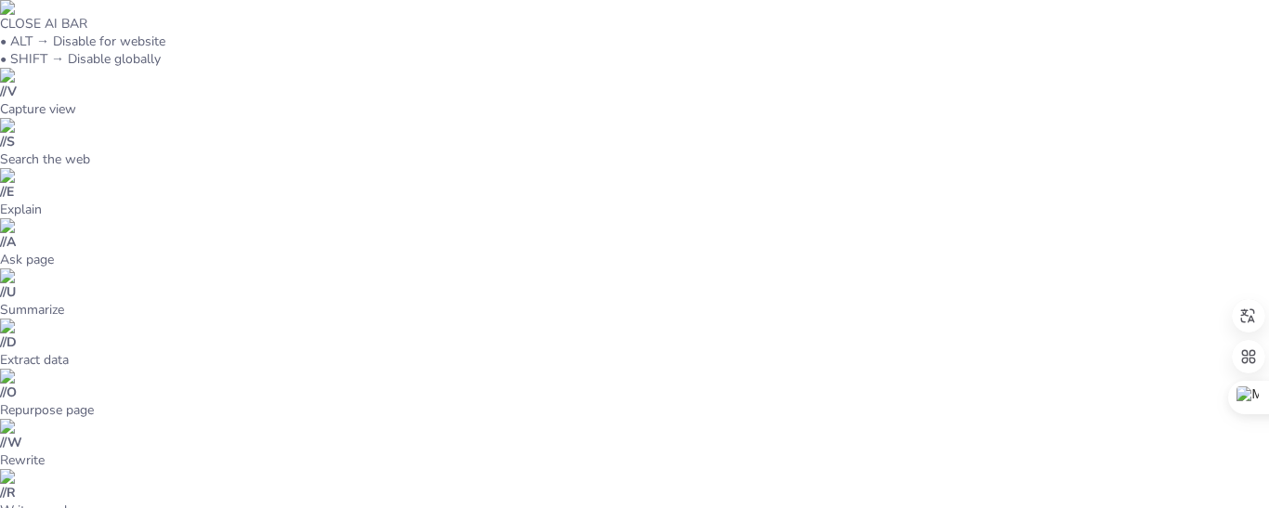
checkbox input "true"
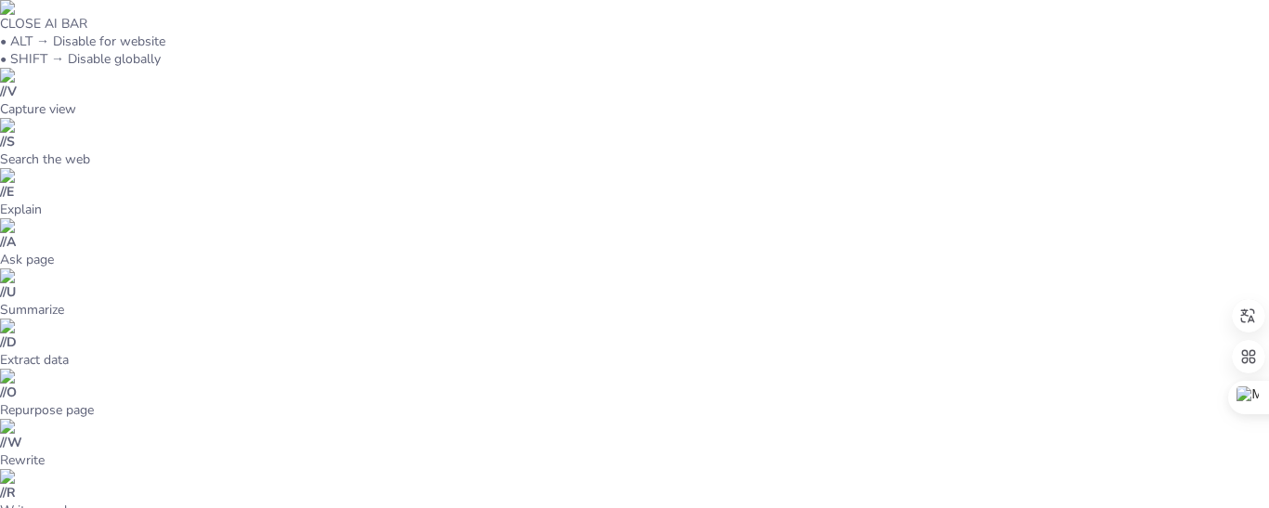
checkbox input "true"
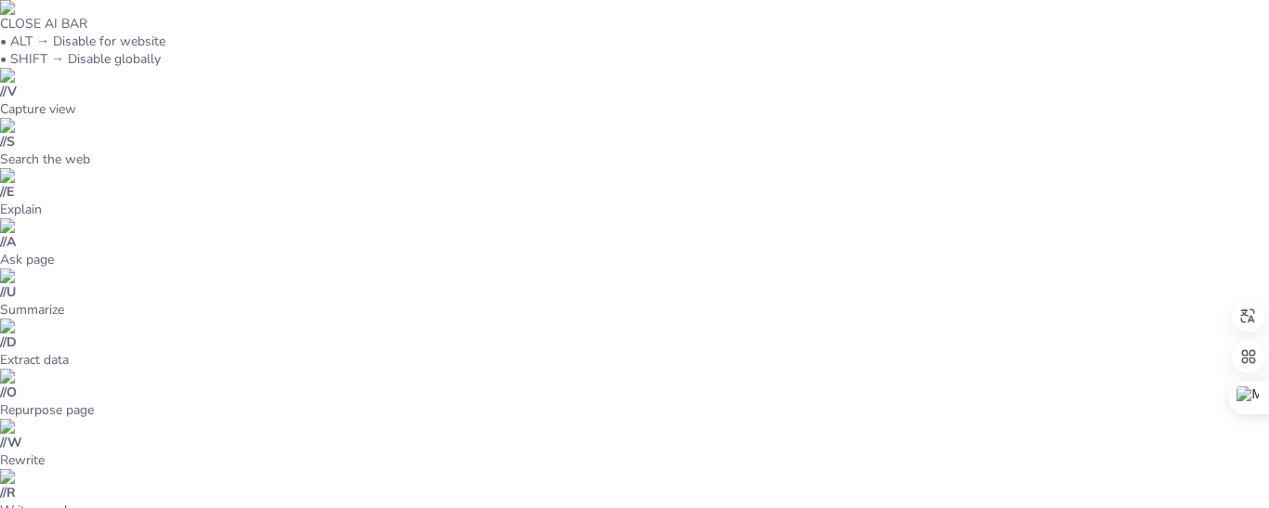
checkbox input "true"
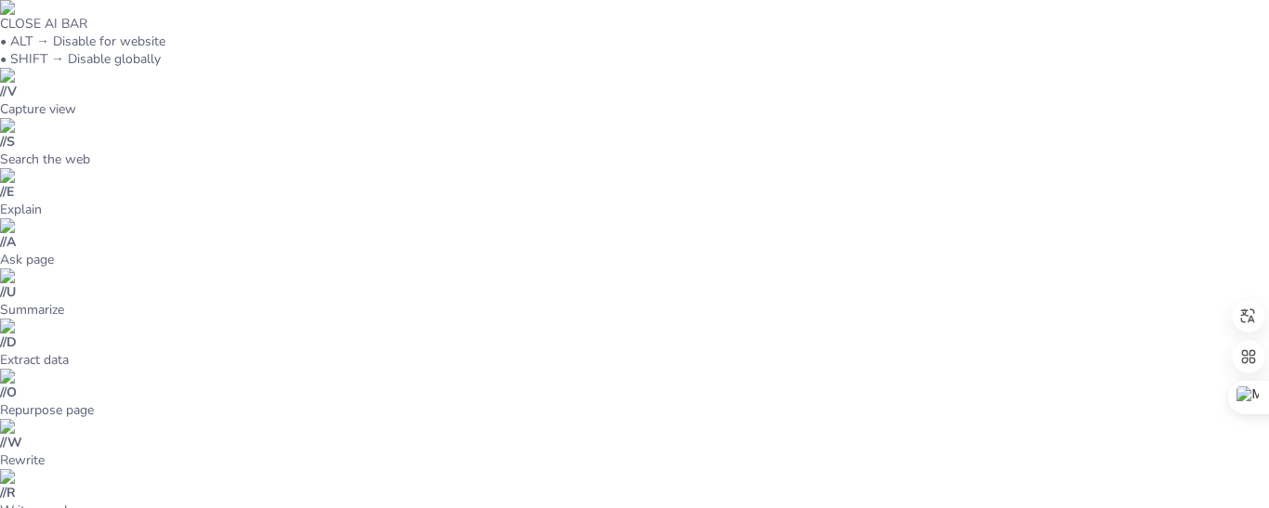
checkbox input "true"
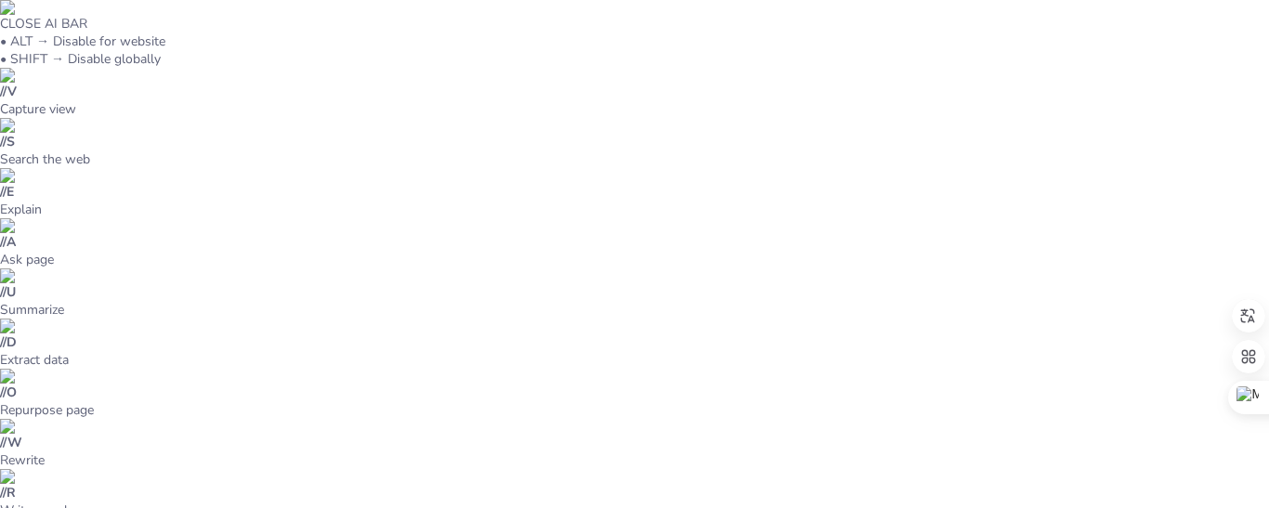
checkbox input "true"
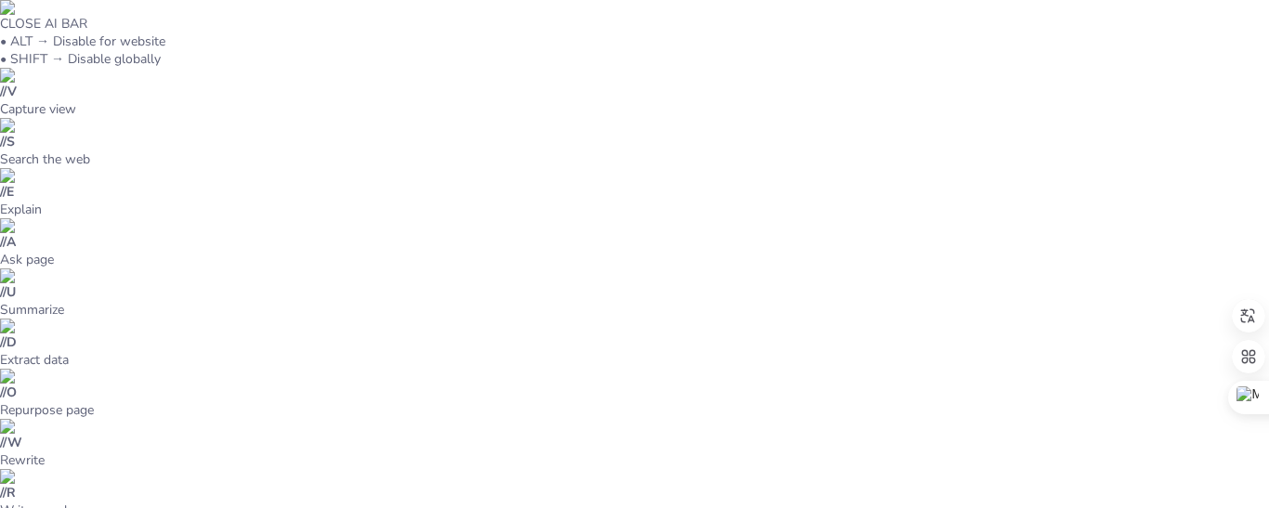
checkbox input "true"
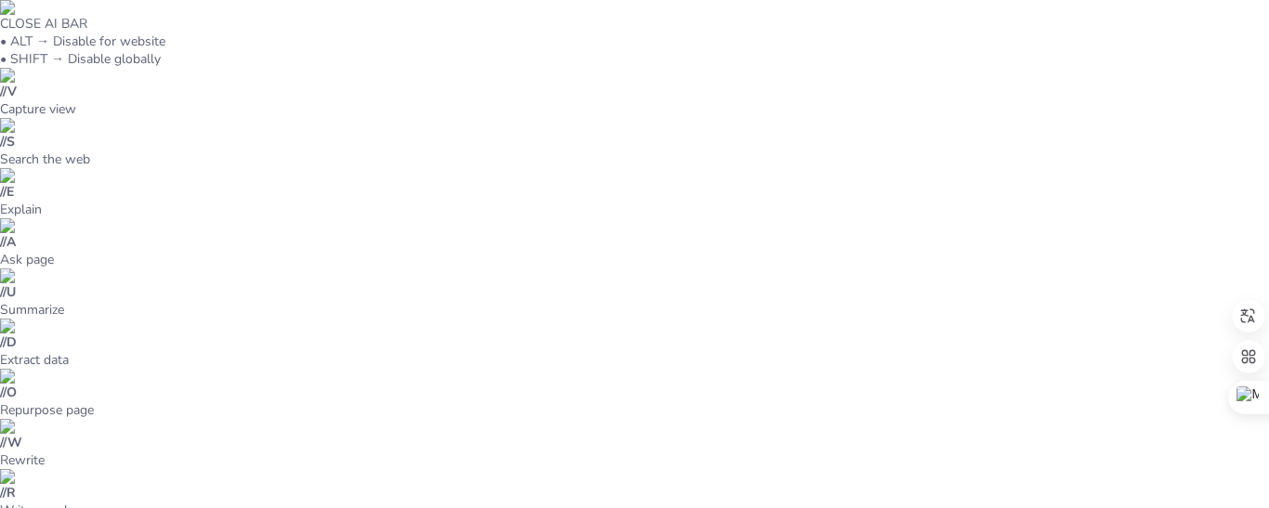
type textarea "La energía es esencial para todas las funciones biológicas y el metabolismo es …"
checkbox input "true"
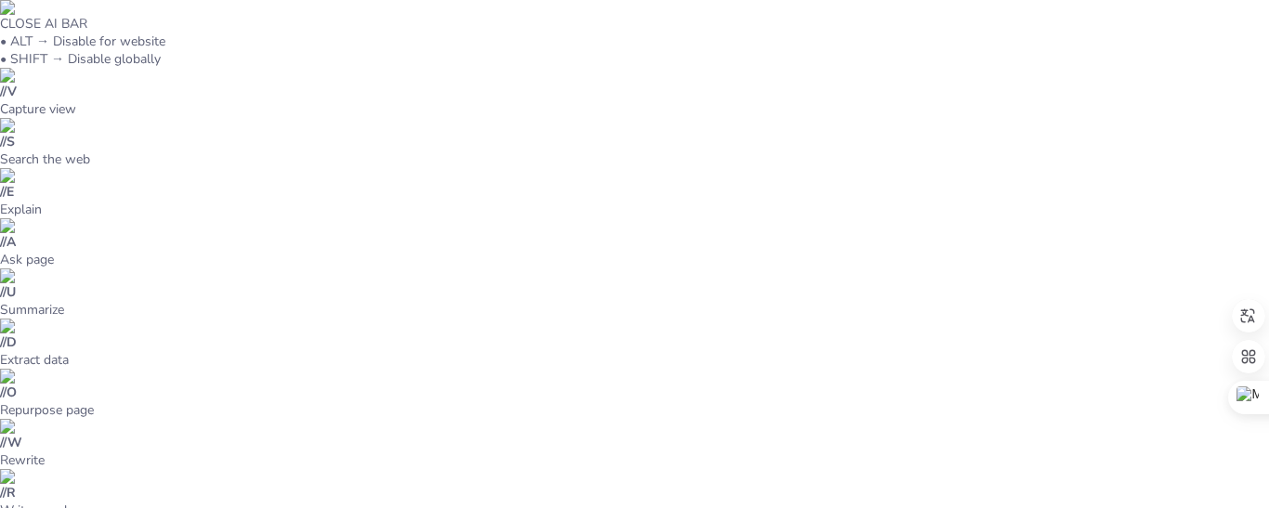
checkbox input "true"
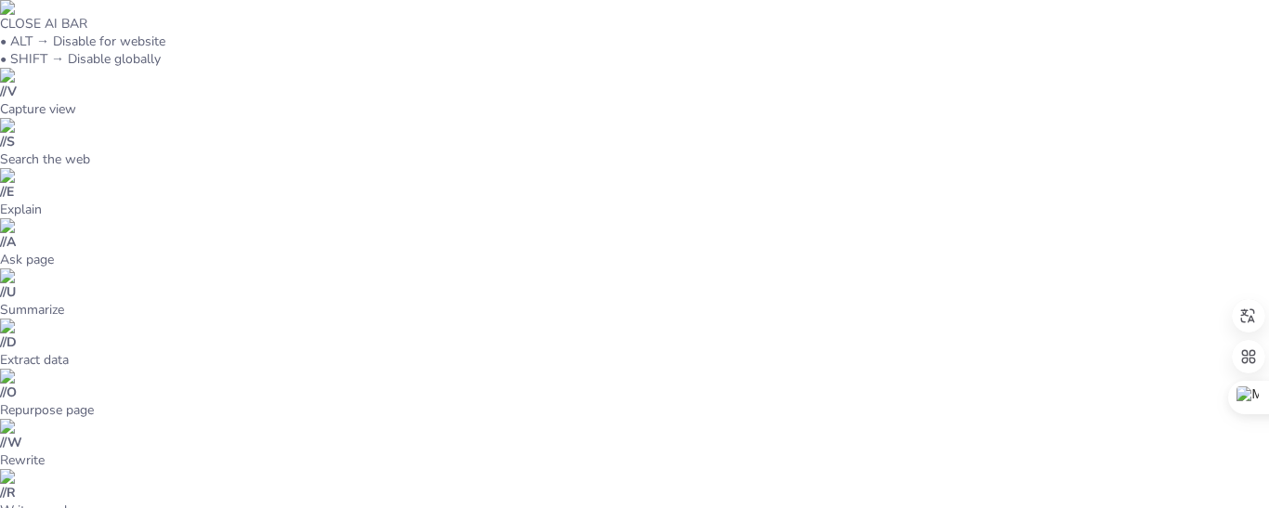
checkbox input "true"
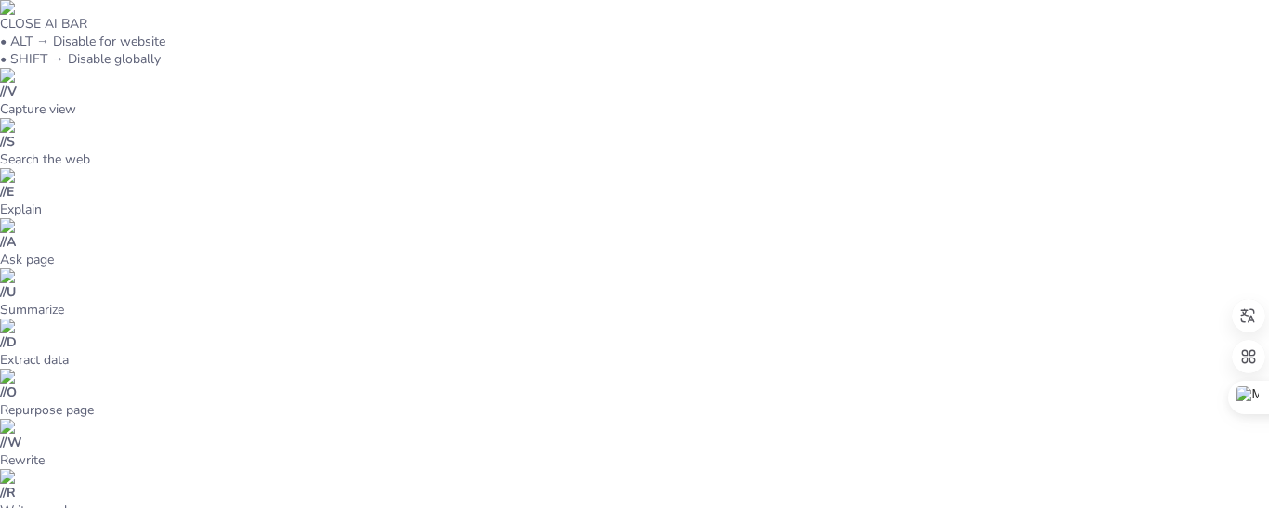
checkbox input "true"
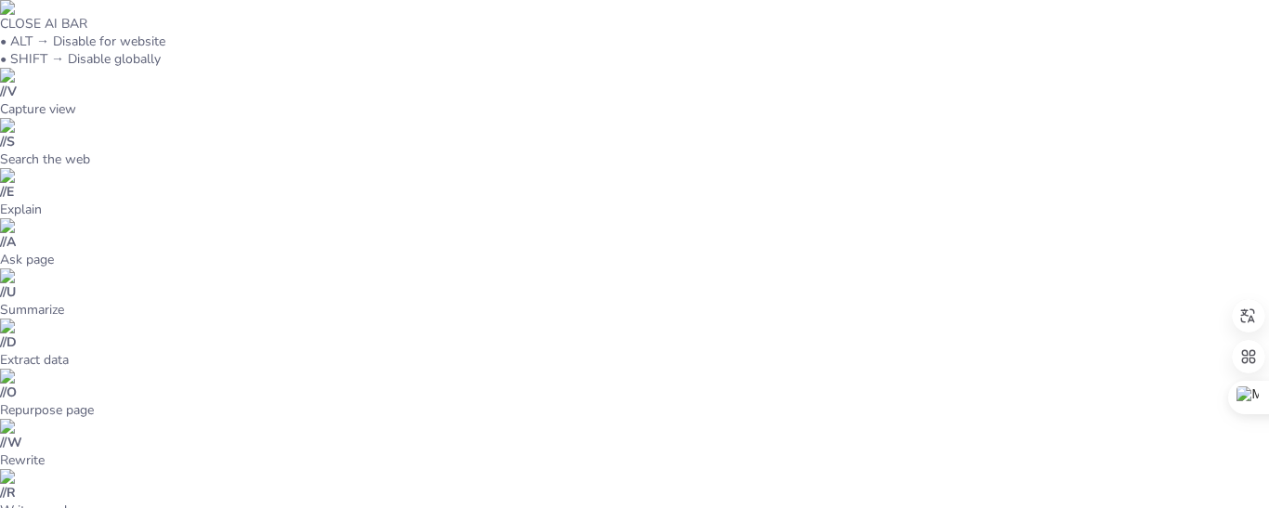
checkbox input "true"
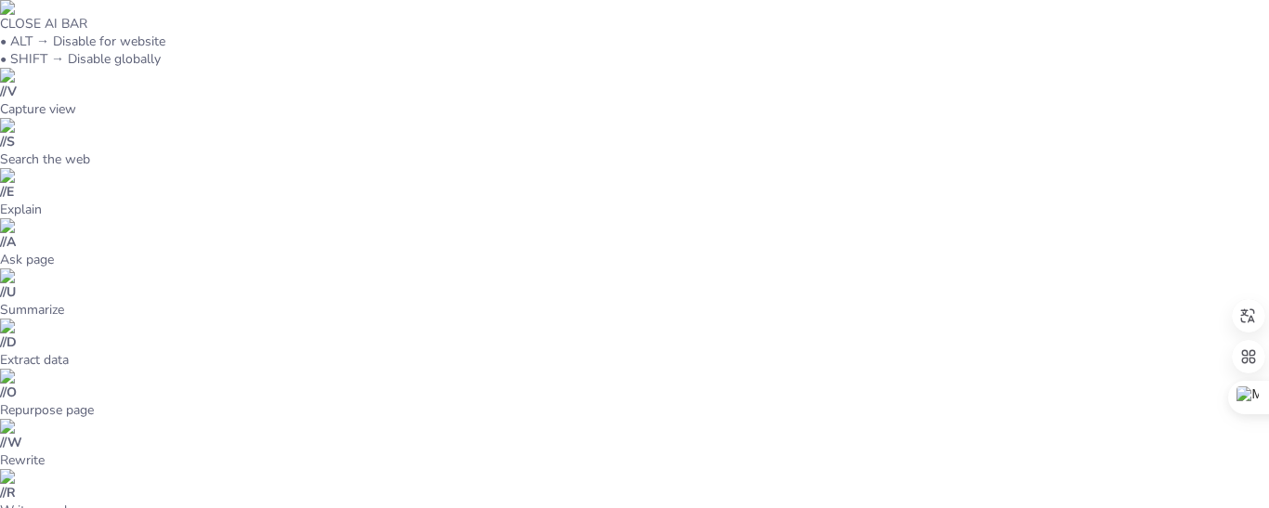
checkbox input "true"
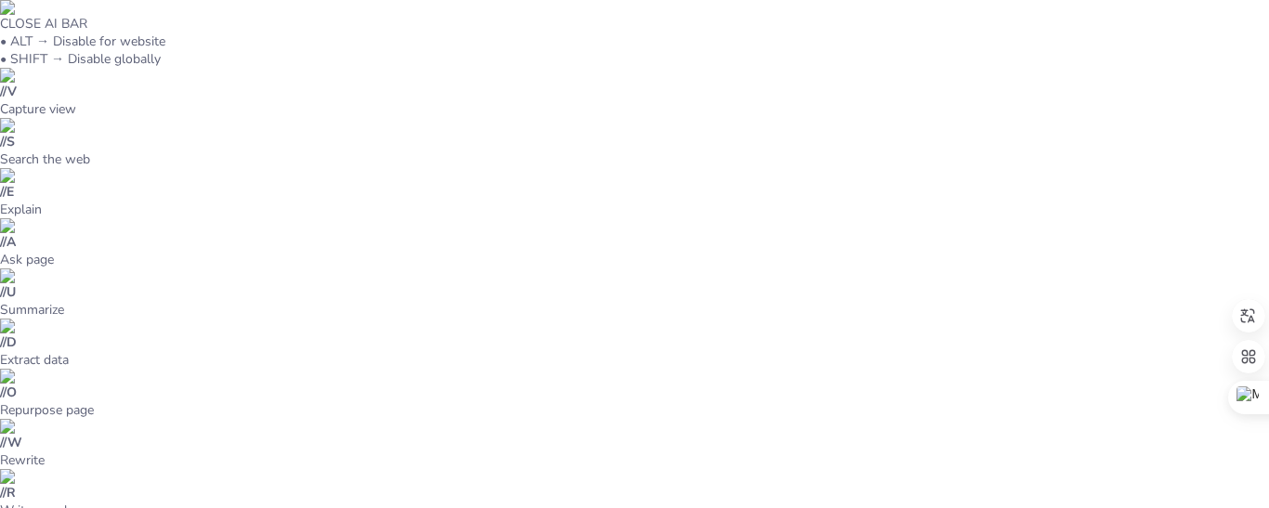
checkbox input "true"
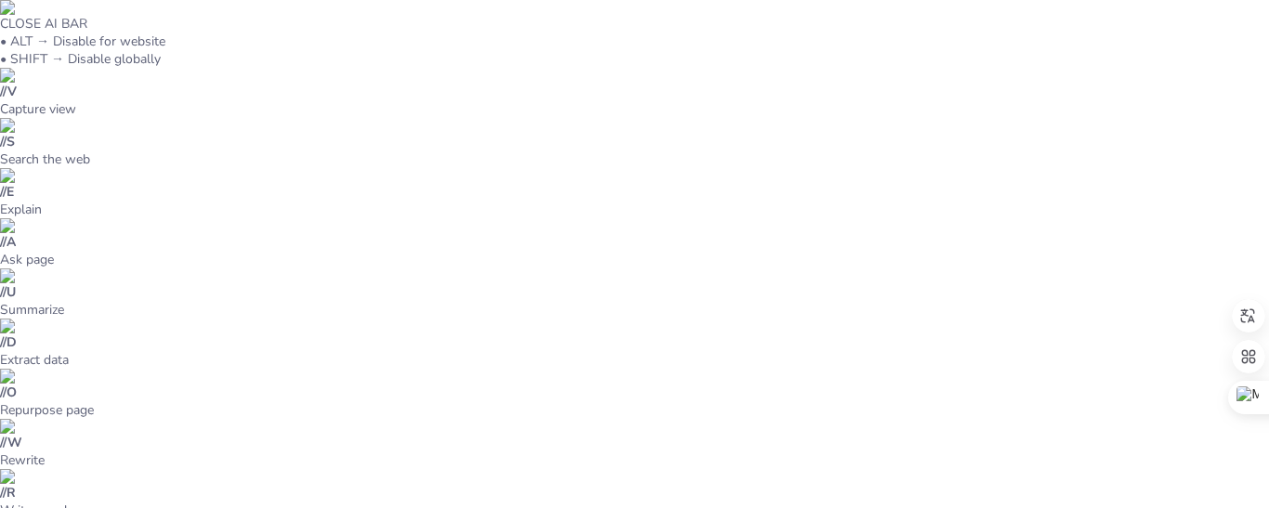
checkbox input "true"
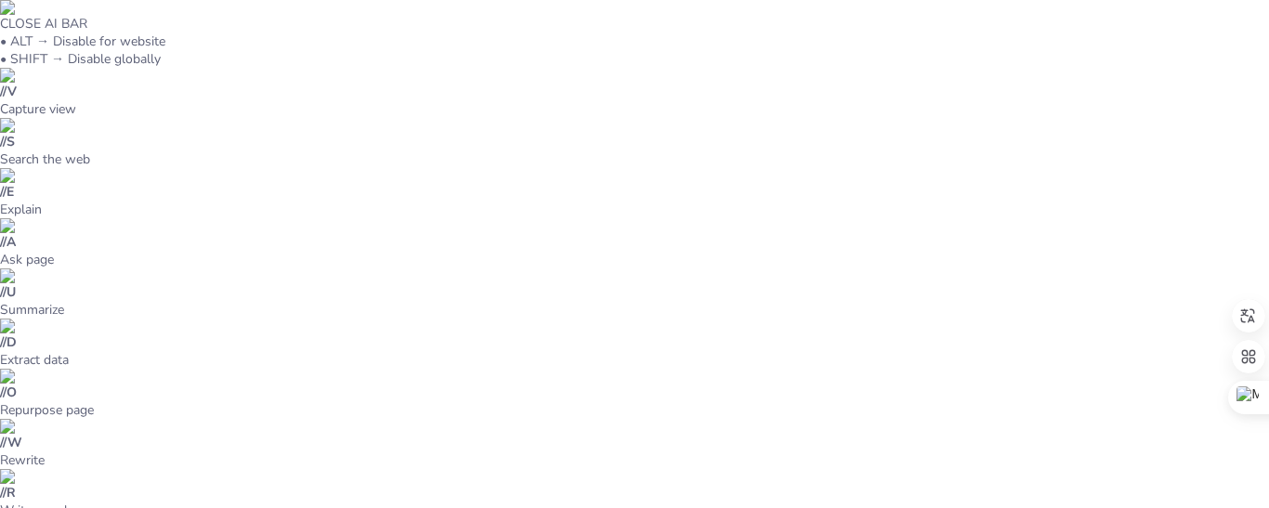
checkbox input "true"
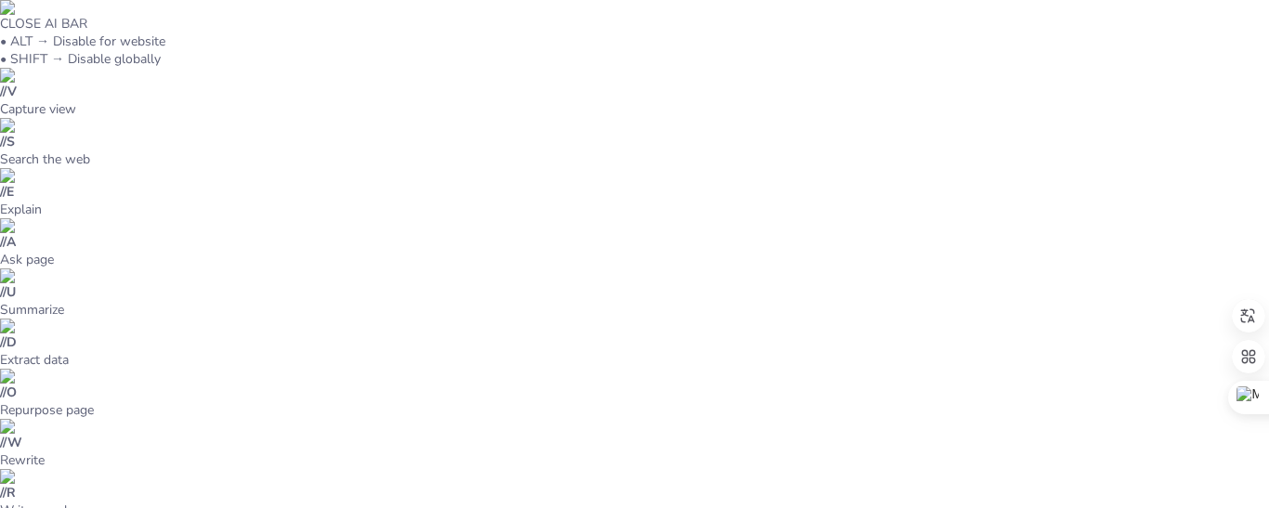
checkbox input "true"
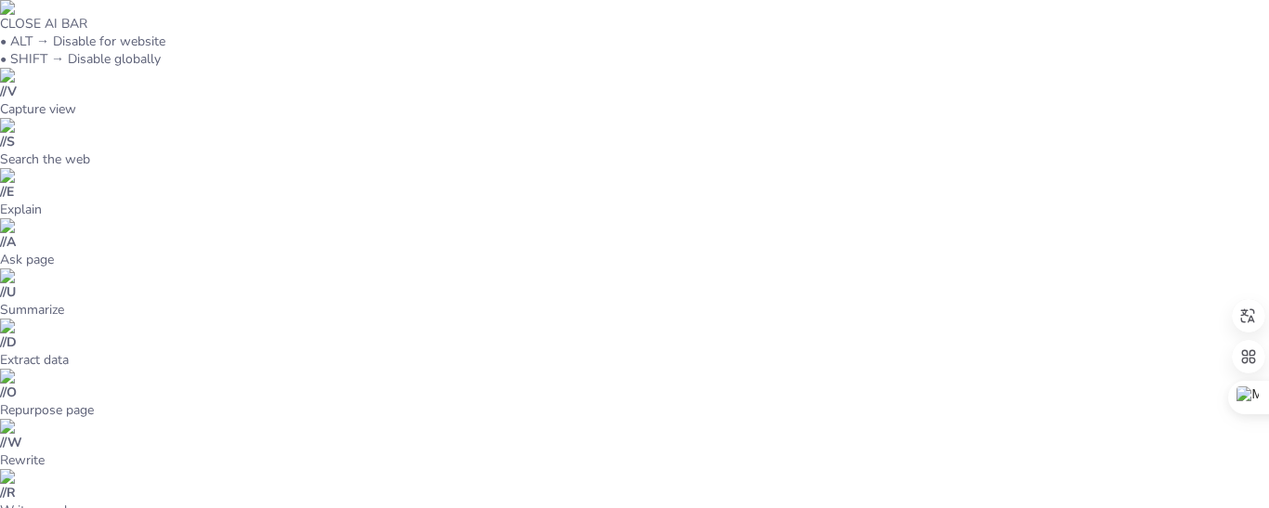
checkbox input "true"
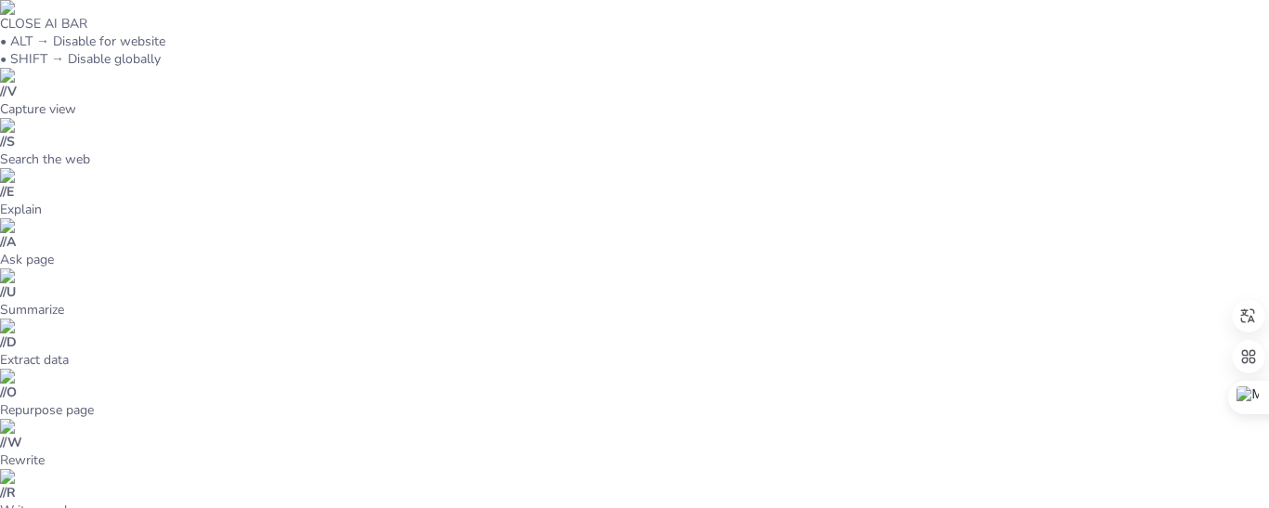
checkbox input "true"
type textarea "La capacidad de respuesta a estímulos es esencial para la supervivencia y adapt…"
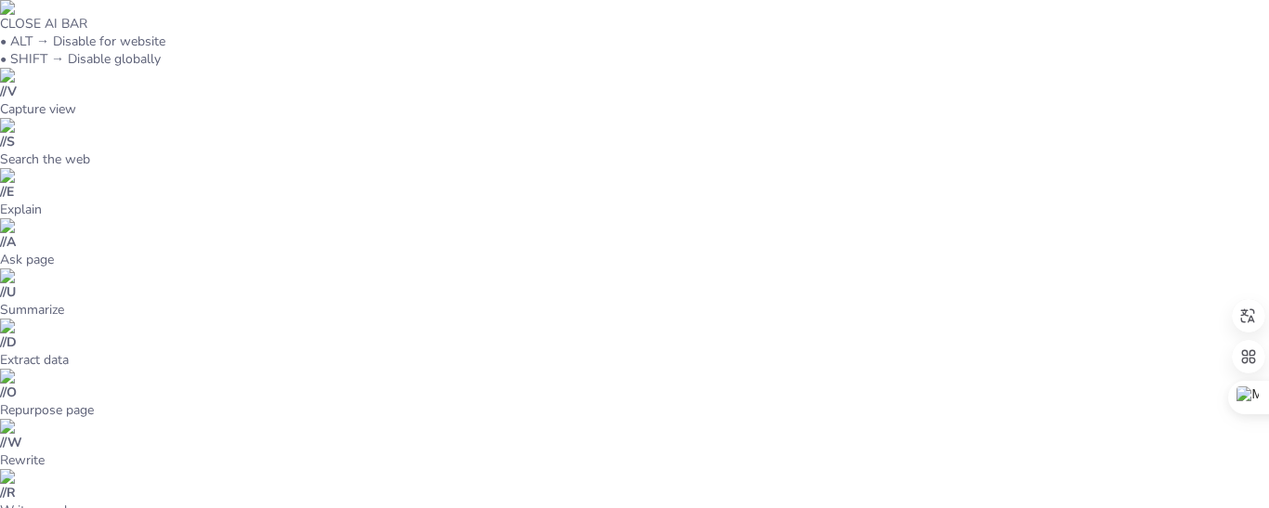
checkbox input "true"
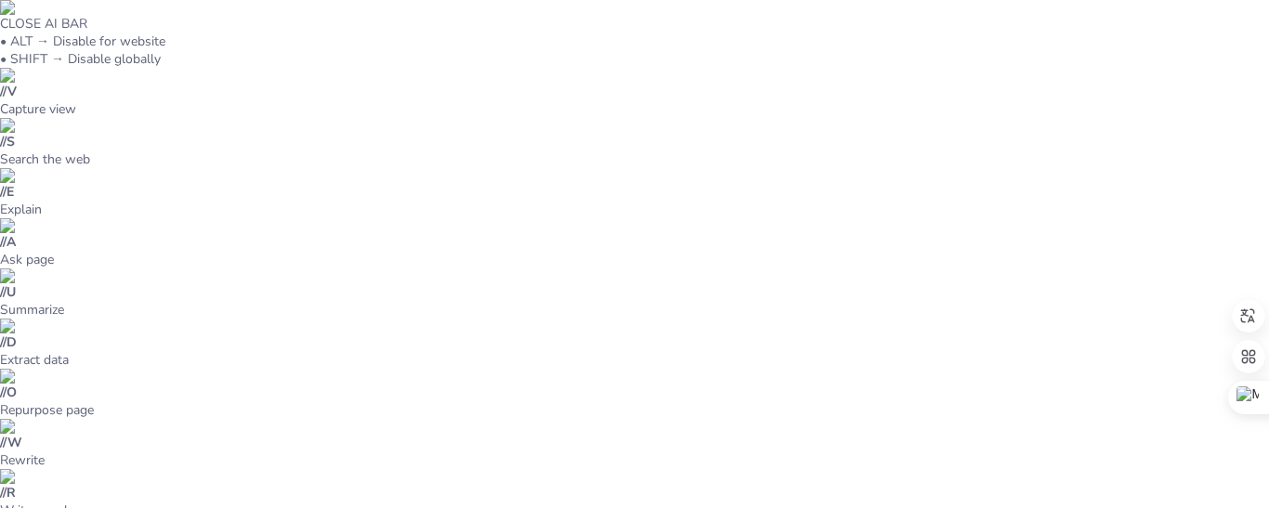
scroll to position [185, 0]
checkbox input "true"
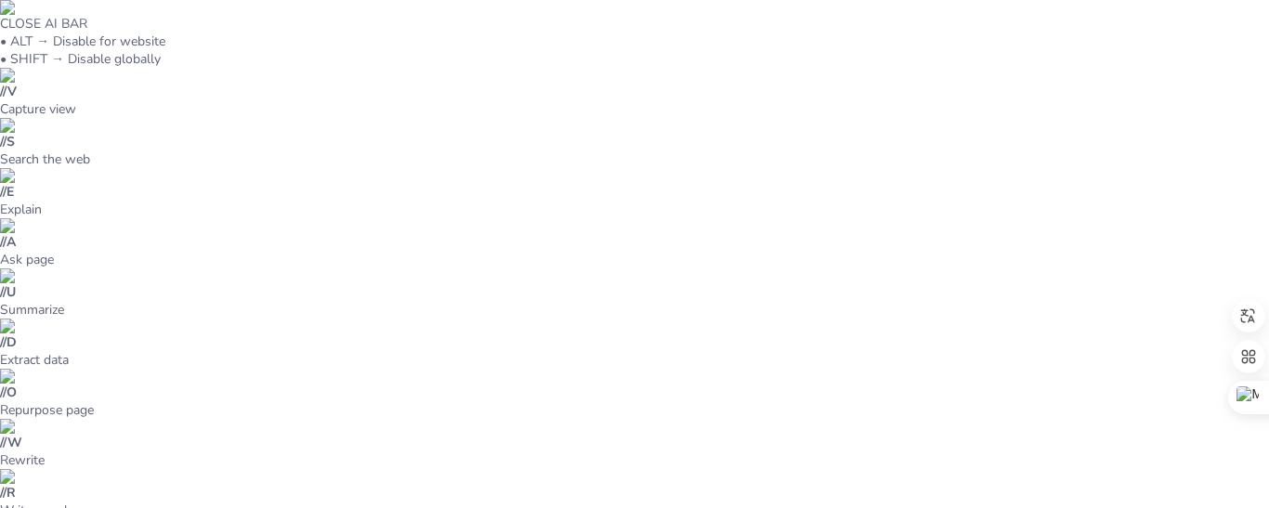
checkbox input "true"
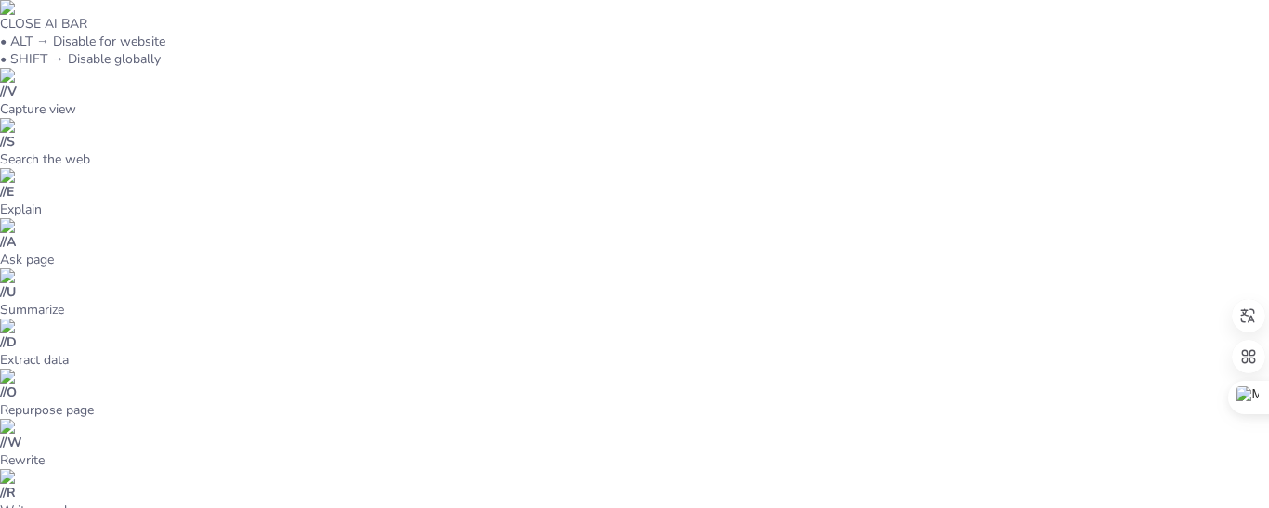
checkbox input "true"
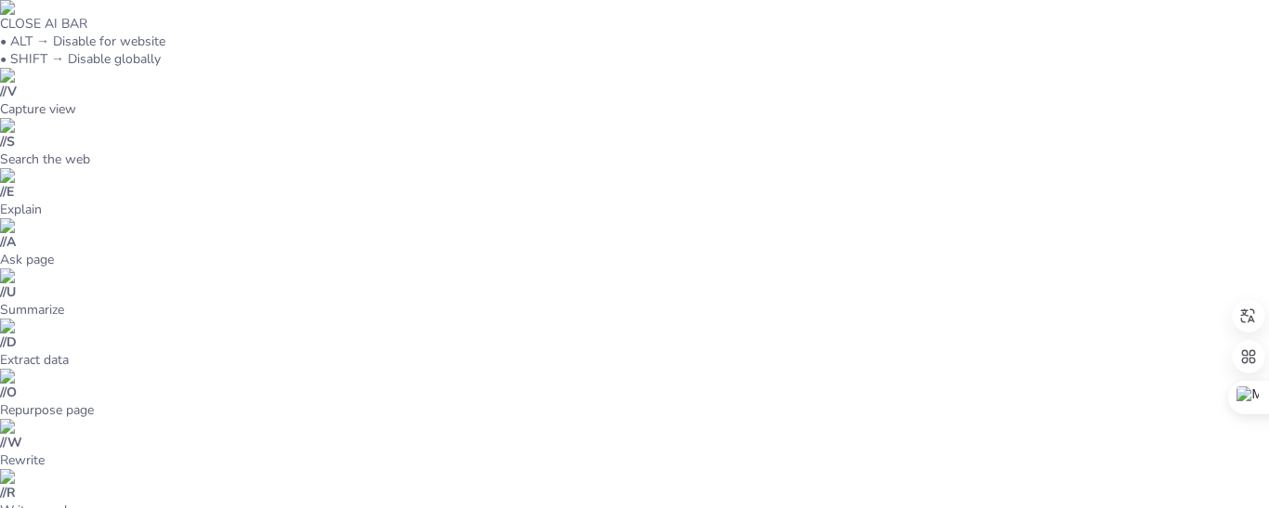
checkbox input "true"
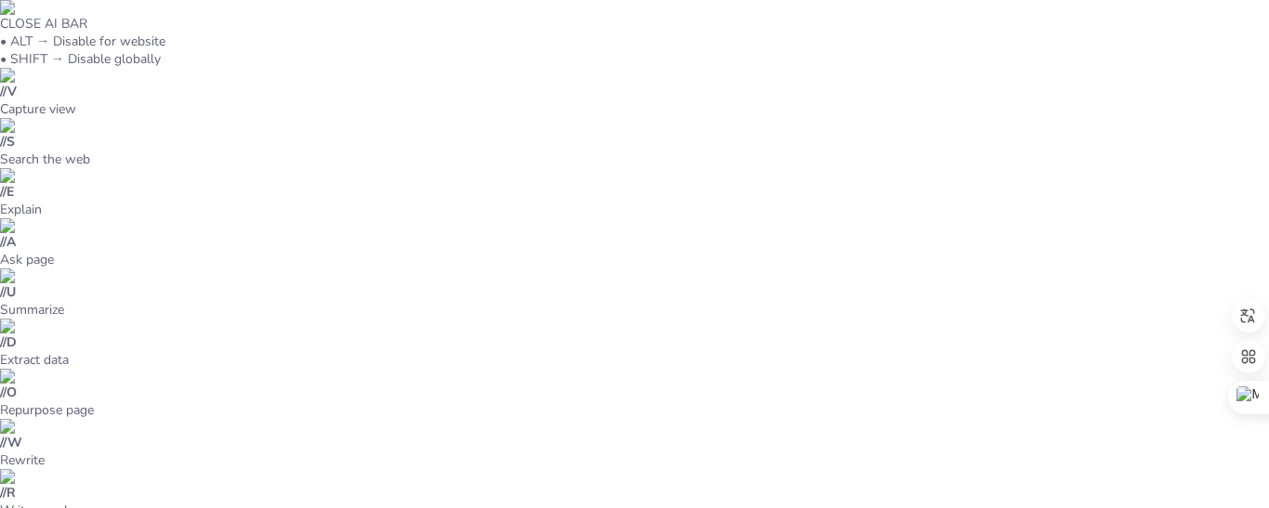
checkbox input "true"
